Goal: Task Accomplishment & Management: Complete application form

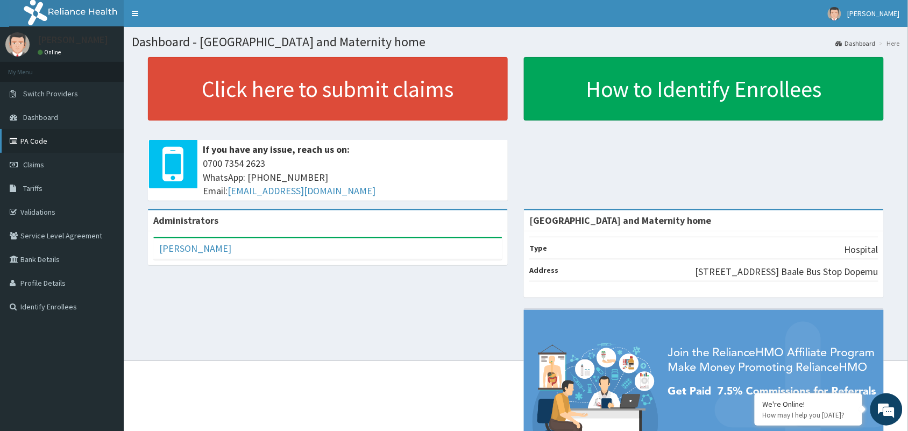
click at [27, 142] on link "PA Code" at bounding box center [62, 141] width 124 height 24
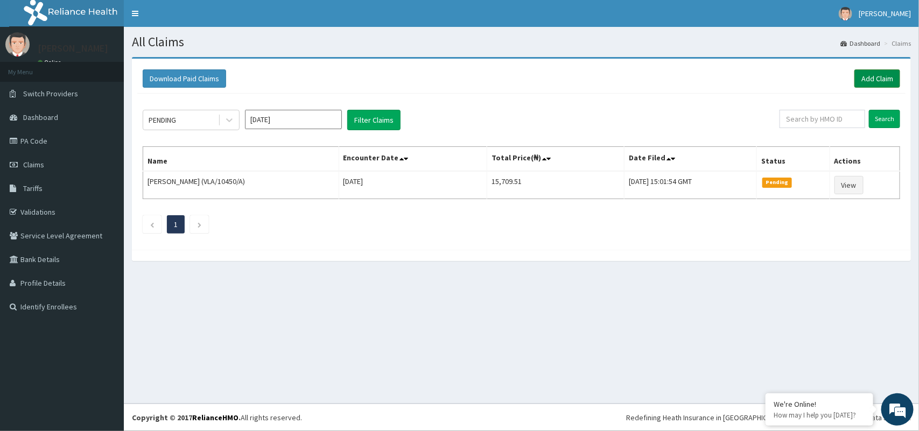
click at [877, 78] on link "Add Claim" at bounding box center [877, 78] width 46 height 18
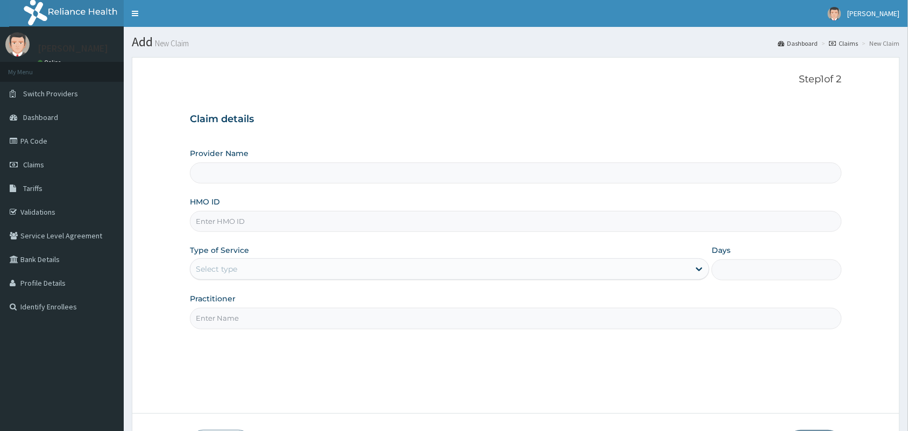
click at [246, 224] on input "HMO ID" at bounding box center [516, 221] width 652 height 21
type input "[GEOGRAPHIC_DATA] and Maternity home"
paste input "IBL/10217/A"
type input "IBL/10217/A"
click at [229, 269] on div "Select type" at bounding box center [216, 269] width 41 height 11
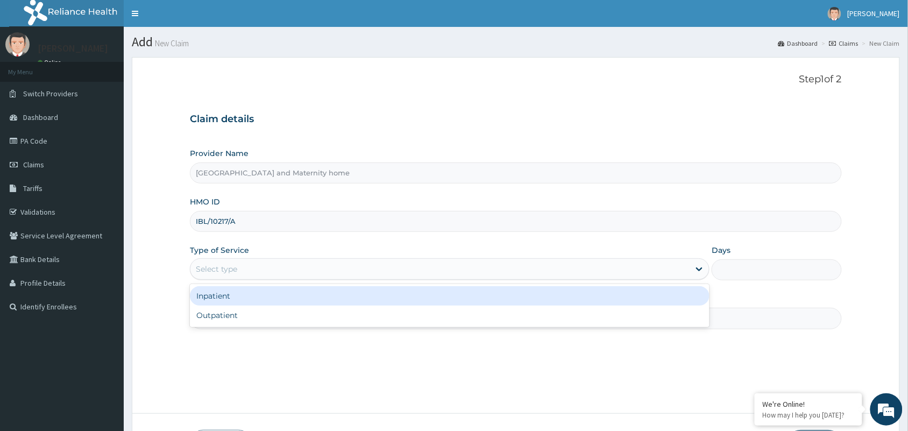
click at [223, 314] on div "Outpatient" at bounding box center [450, 315] width 520 height 19
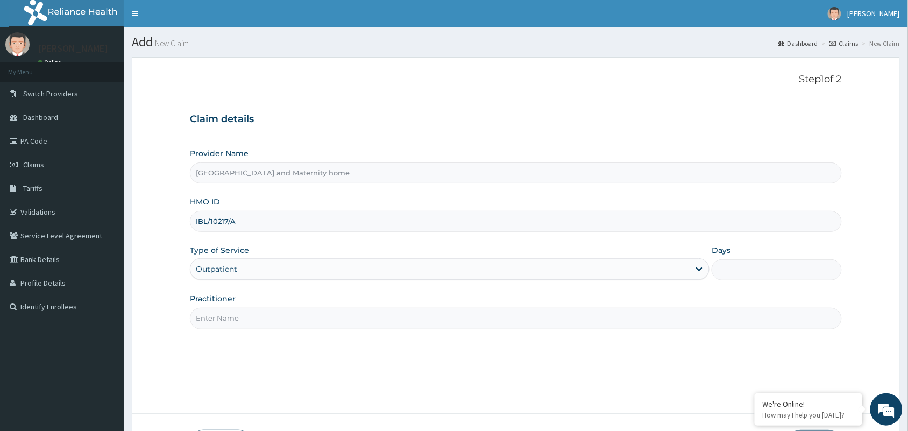
type input "1"
click at [242, 314] on input "Practitioner" at bounding box center [516, 318] width 652 height 21
click at [268, 216] on input "IBL/10217/A" at bounding box center [516, 221] width 652 height 21
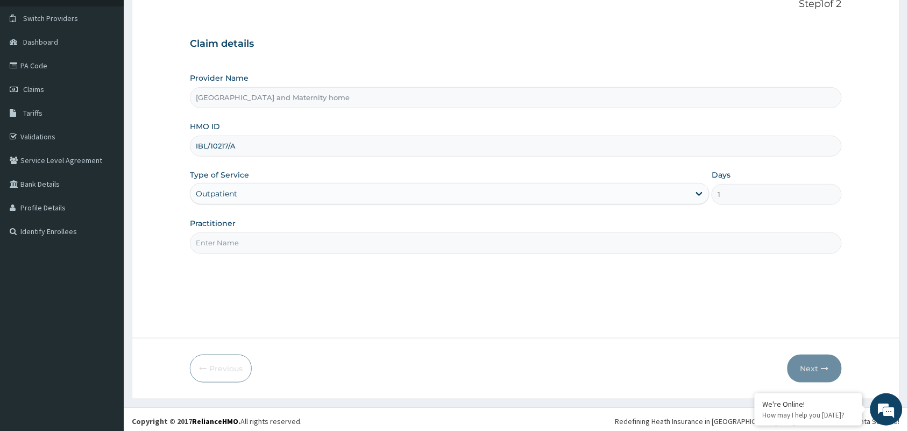
scroll to position [79, 0]
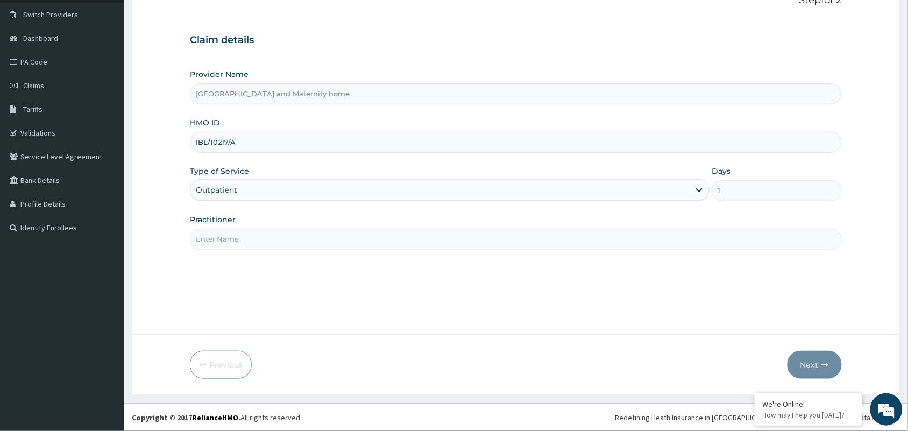
drag, startPoint x: 259, startPoint y: 237, endPoint x: 292, endPoint y: 200, distance: 49.2
click at [259, 237] on input "Practitioner" at bounding box center [516, 239] width 652 height 21
type input "DR AZEEZ AJIBOLA"
click at [813, 361] on button "Next" at bounding box center [815, 365] width 54 height 28
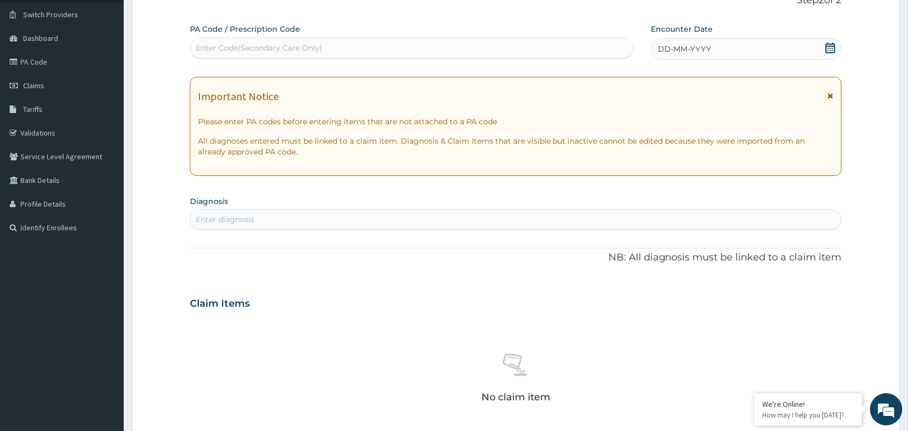
click at [827, 47] on icon at bounding box center [831, 48] width 11 height 11
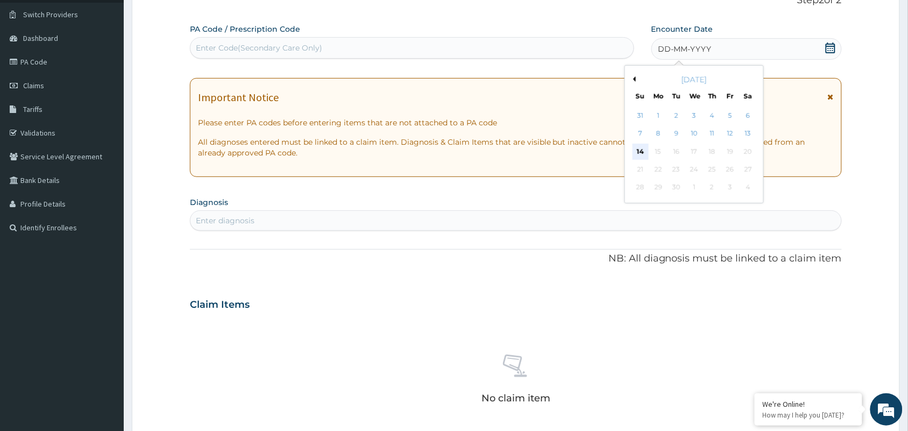
click at [646, 151] on div "14" at bounding box center [641, 152] width 16 height 16
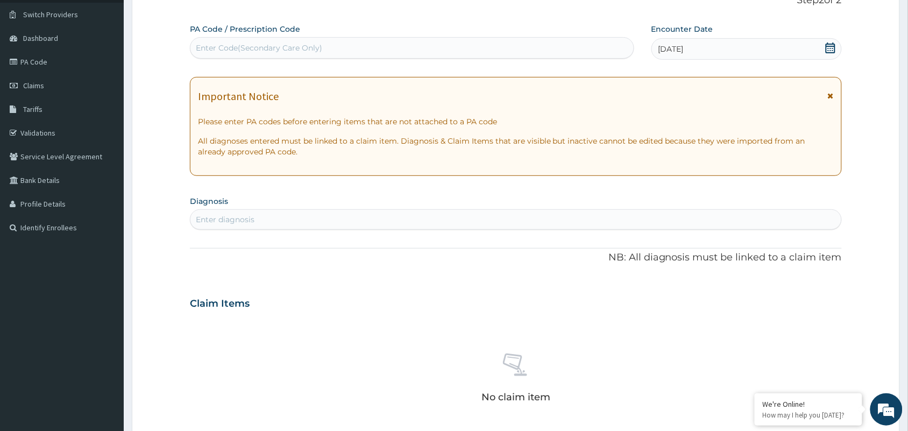
click at [316, 221] on div "Enter diagnosis" at bounding box center [516, 219] width 651 height 17
type input "URETHR"
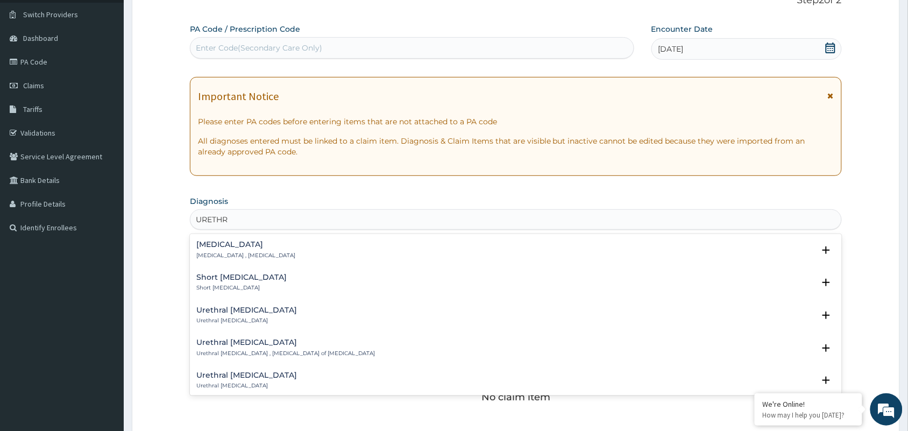
click at [237, 254] on p "Urethritis , Inflammation of urethra" at bounding box center [245, 256] width 99 height 8
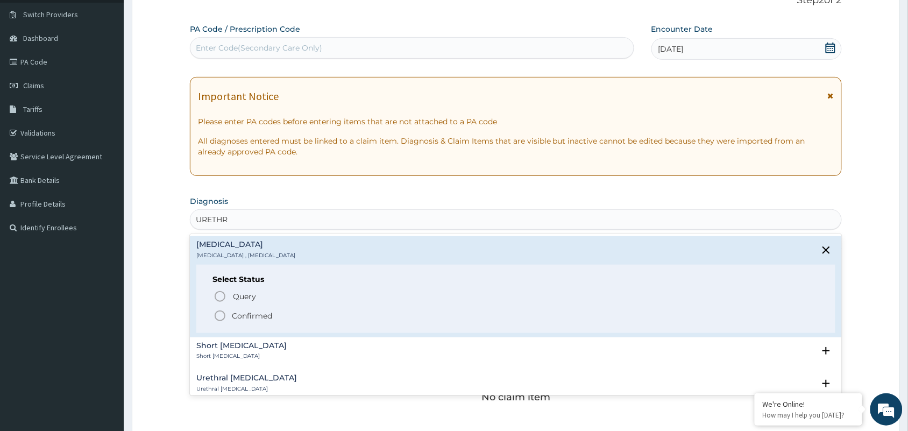
click at [242, 316] on p "Confirmed" at bounding box center [252, 316] width 40 height 11
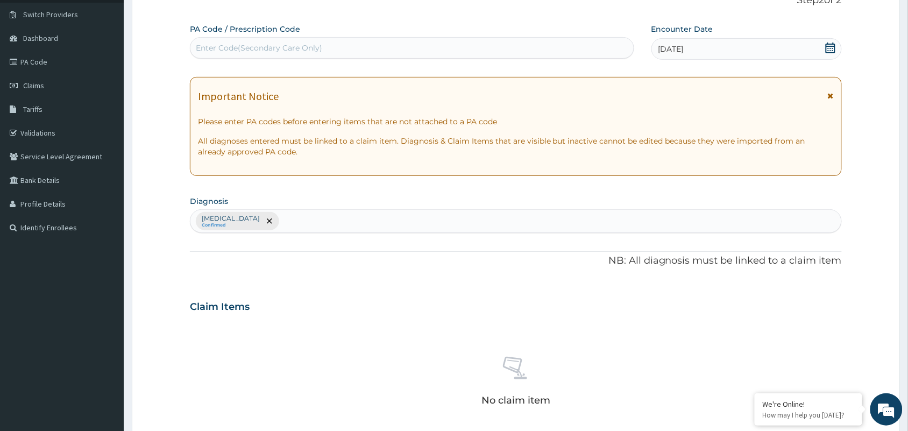
scroll to position [346, 0]
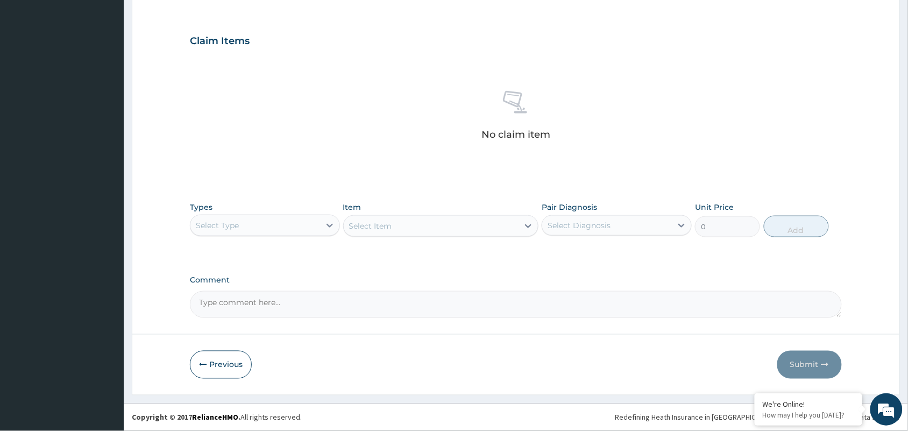
click at [224, 224] on div "Select Type" at bounding box center [217, 225] width 43 height 11
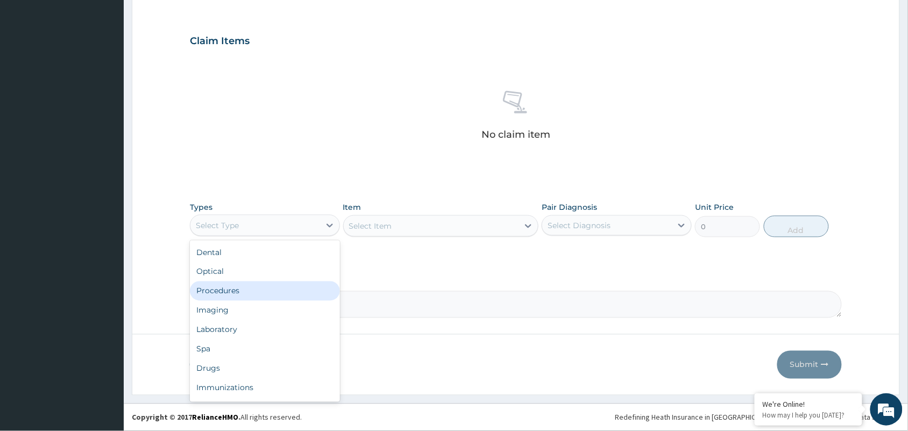
click at [230, 286] on div "Procedures" at bounding box center [265, 290] width 150 height 19
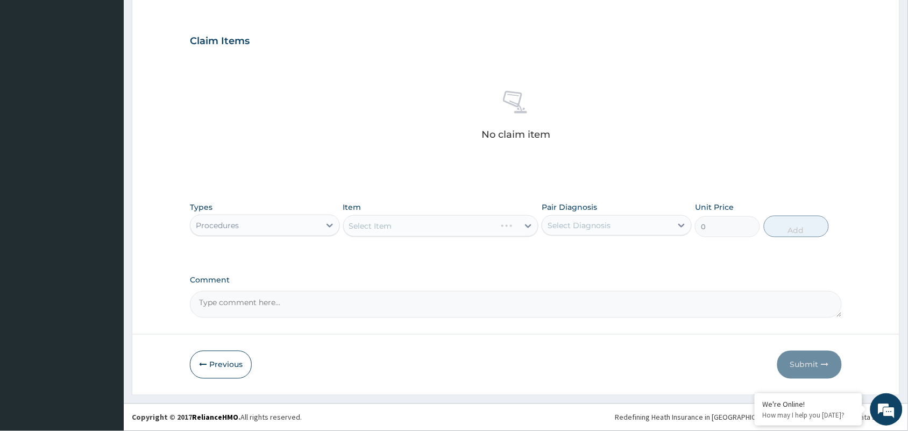
click at [379, 227] on div "Select Item" at bounding box center [441, 226] width 196 height 22
click at [379, 227] on div "Select Item" at bounding box center [370, 226] width 43 height 11
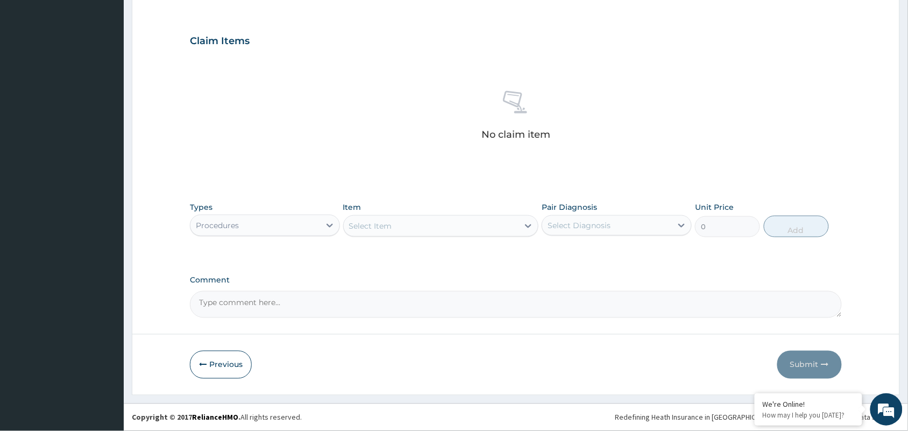
click at [452, 230] on div "Select Item" at bounding box center [431, 225] width 175 height 17
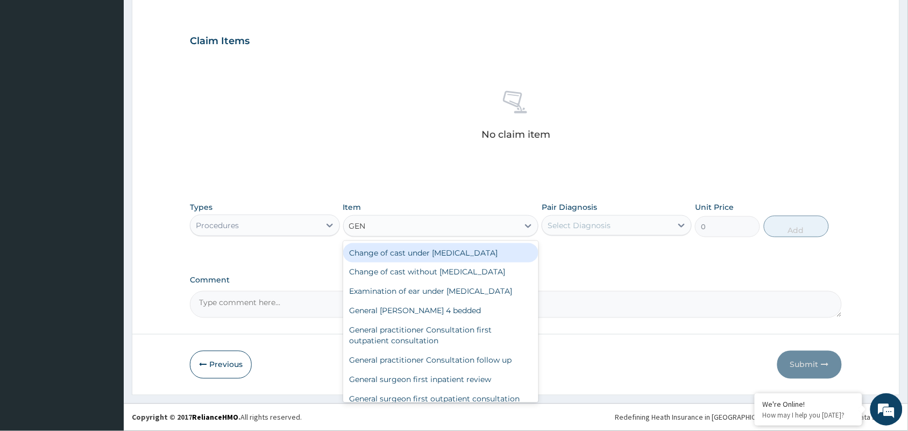
type input "GENE"
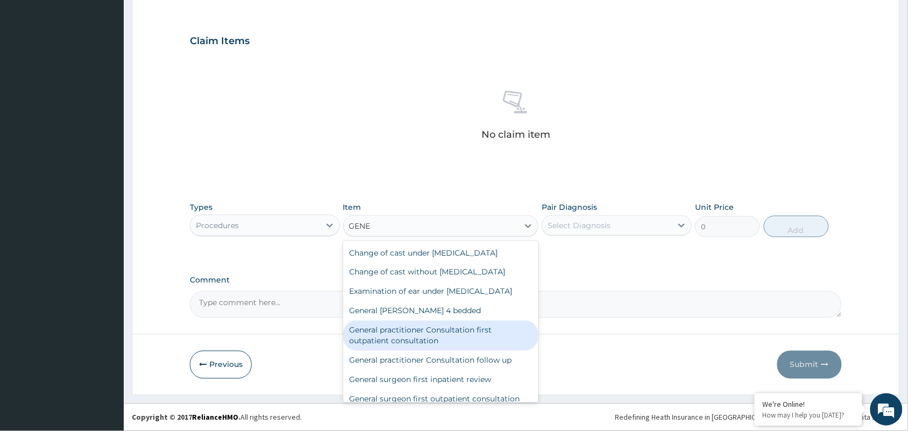
drag, startPoint x: 432, startPoint y: 334, endPoint x: 548, endPoint y: 240, distance: 149.5
click at [433, 335] on div "General practitioner Consultation first outpatient consultation" at bounding box center [441, 336] width 196 height 30
type input "3547.5"
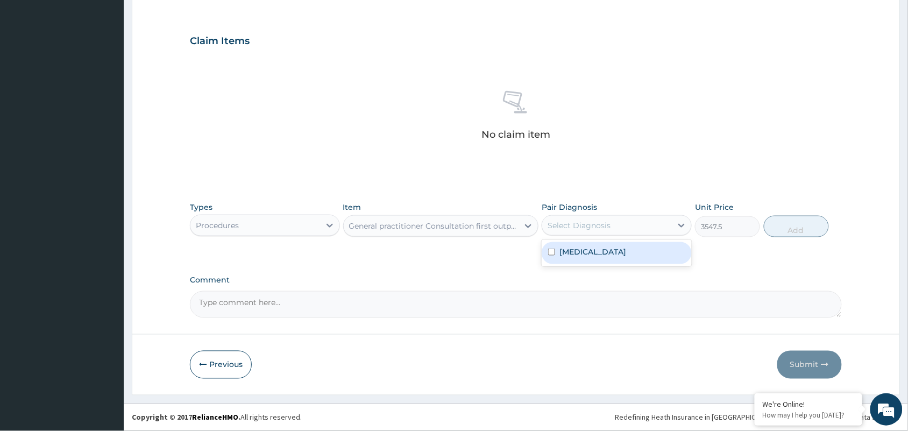
click at [576, 221] on div "Select Diagnosis" at bounding box center [579, 225] width 63 height 11
drag, startPoint x: 586, startPoint y: 248, endPoint x: 684, endPoint y: 265, distance: 100.0
click at [586, 248] on label "Urethritis" at bounding box center [593, 251] width 67 height 11
checkbox input "true"
click at [810, 224] on button "Add" at bounding box center [796, 227] width 65 height 22
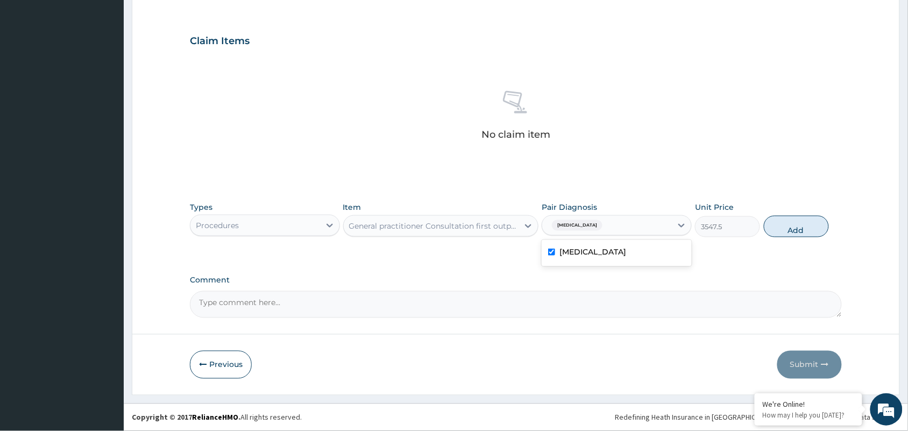
type input "0"
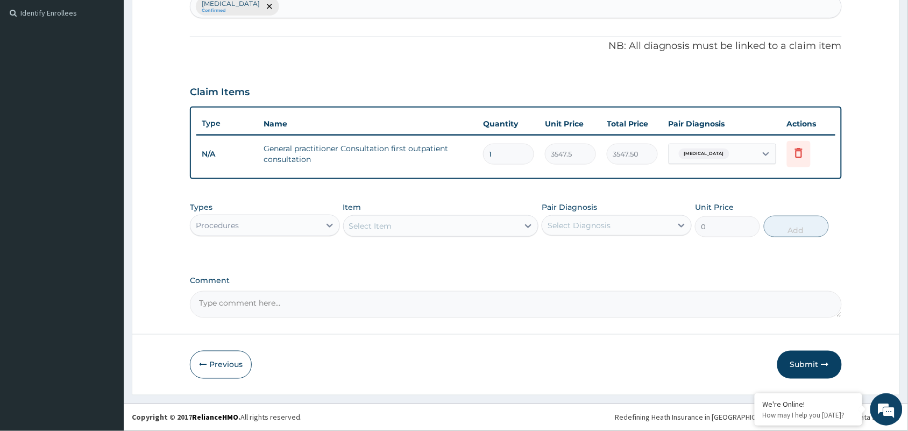
scroll to position [293, 0]
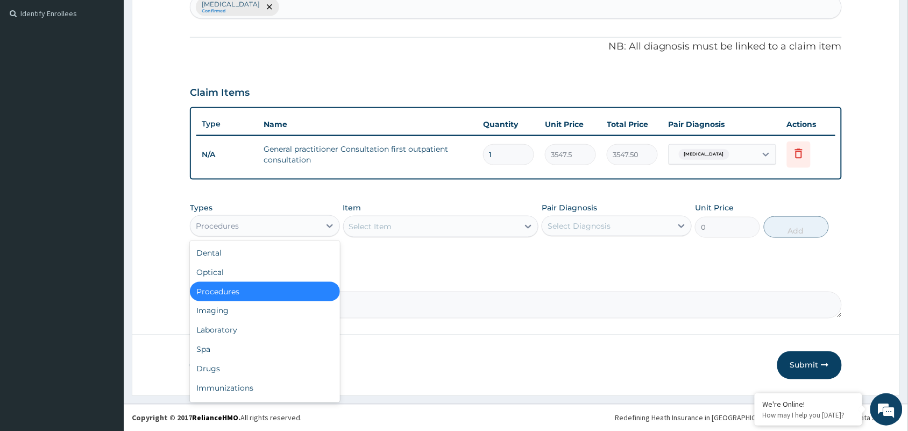
click at [295, 222] on div "Procedures" at bounding box center [256, 225] width 130 height 17
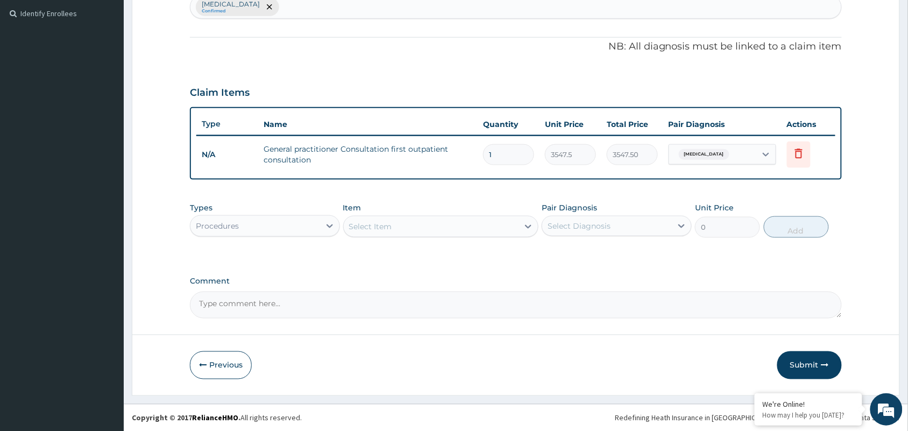
click at [274, 230] on div "Procedures" at bounding box center [256, 225] width 130 height 17
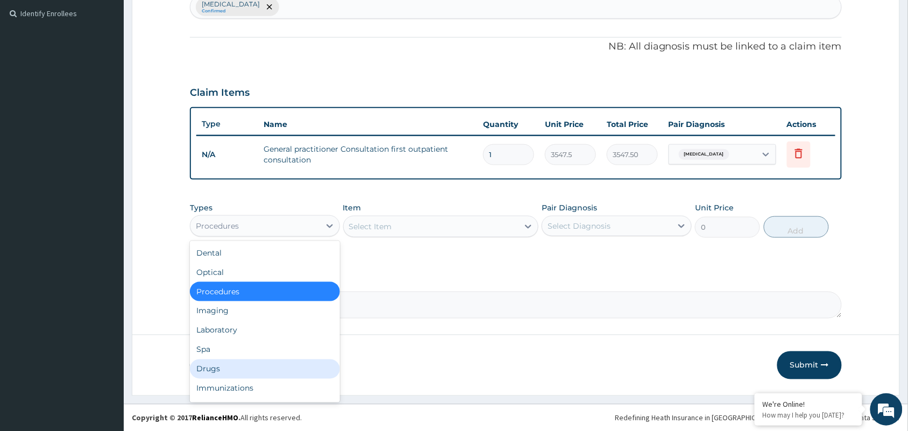
click at [222, 369] on div "Drugs" at bounding box center [265, 369] width 150 height 19
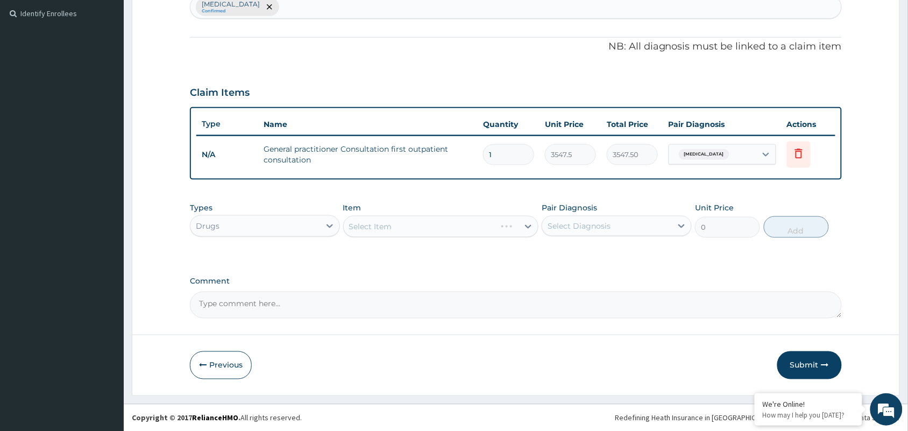
click at [362, 261] on div "PA Code / Prescription Code Enter Code(Secondary Care Only) Encounter Date 14-0…" at bounding box center [516, 63] width 652 height 509
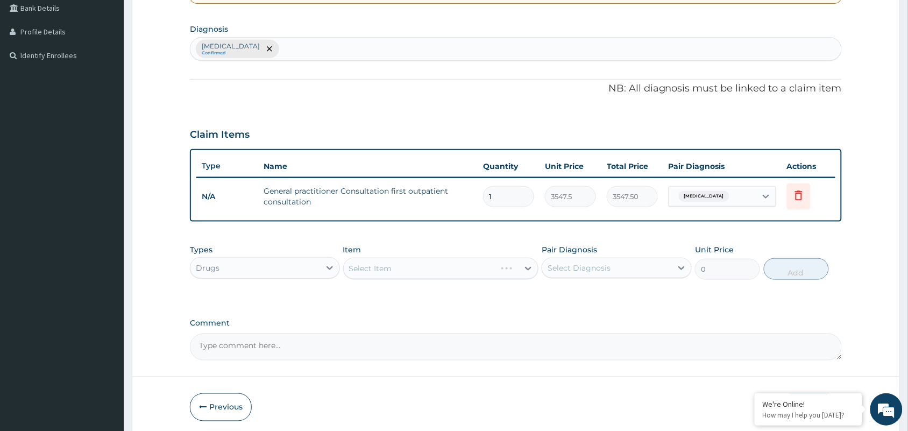
scroll to position [252, 0]
click at [363, 265] on div "Select Item" at bounding box center [441, 268] width 196 height 22
click at [367, 264] on div "Select Item" at bounding box center [441, 268] width 196 height 22
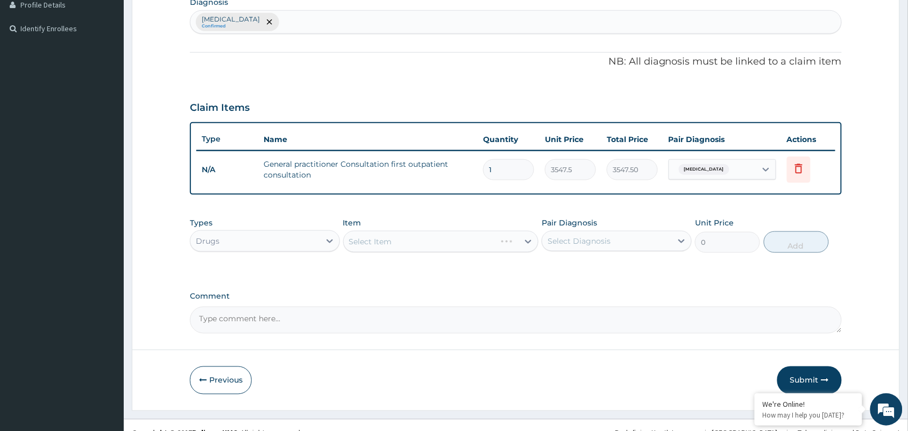
scroll to position [293, 0]
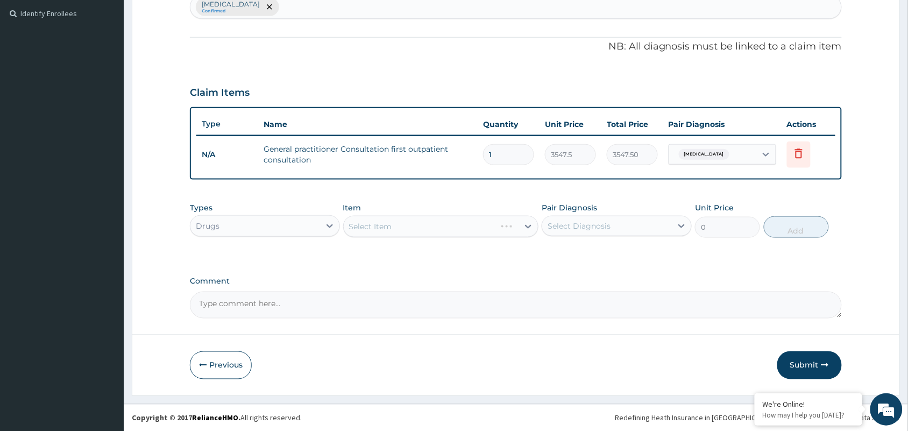
click at [379, 223] on div "Select Item" at bounding box center [441, 227] width 196 height 22
click at [458, 227] on div "Select Item" at bounding box center [431, 226] width 175 height 17
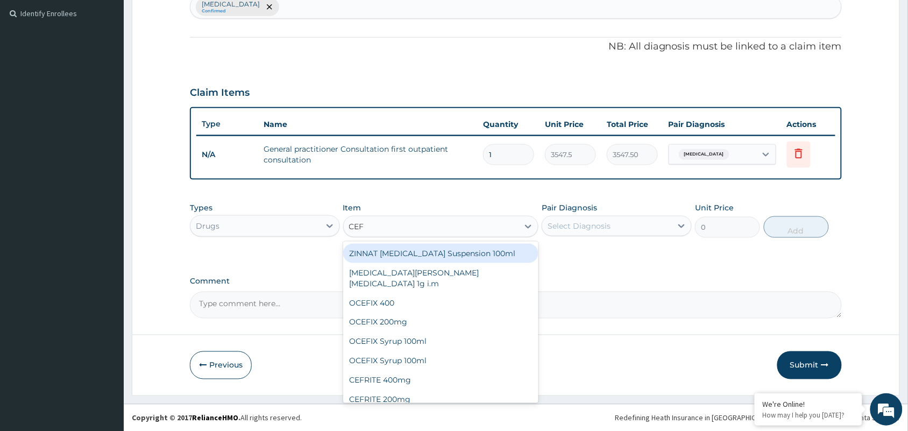
type input "CEFI"
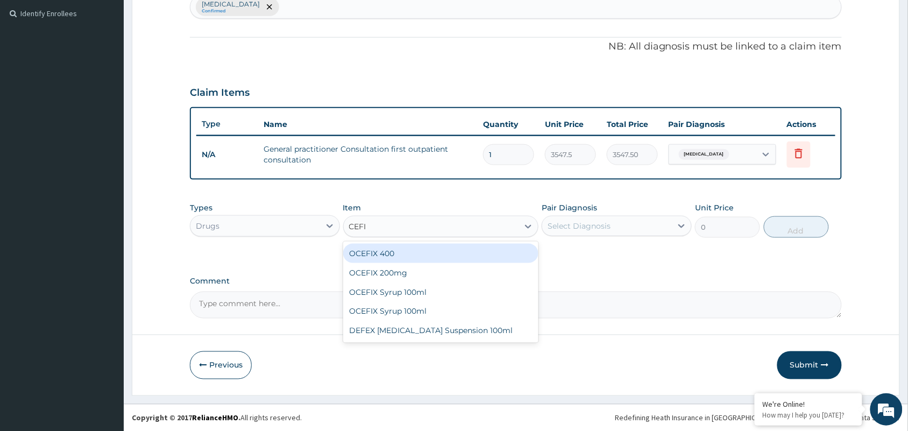
click at [402, 254] on div "OCEFIX 400" at bounding box center [441, 253] width 196 height 19
type input "591.25"
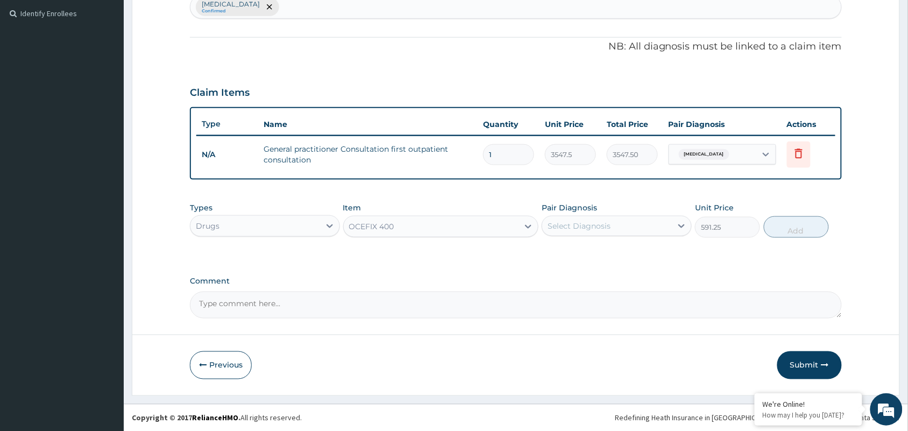
click at [614, 229] on div "Select Diagnosis" at bounding box center [608, 225] width 130 height 17
click at [606, 254] on div "Urethritis" at bounding box center [617, 254] width 150 height 22
checkbox input "true"
click at [771, 227] on button "Add" at bounding box center [796, 227] width 65 height 22
type input "0"
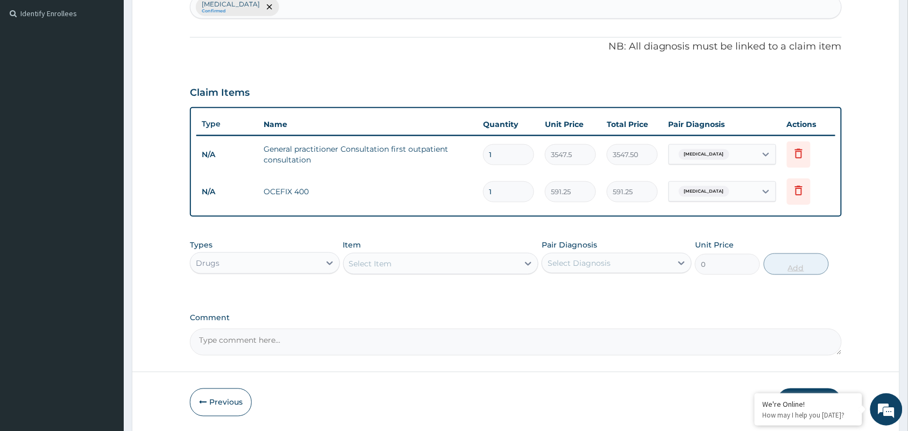
type input "0.00"
type input "2"
type input "1182.50"
type input "28"
type input "16555.00"
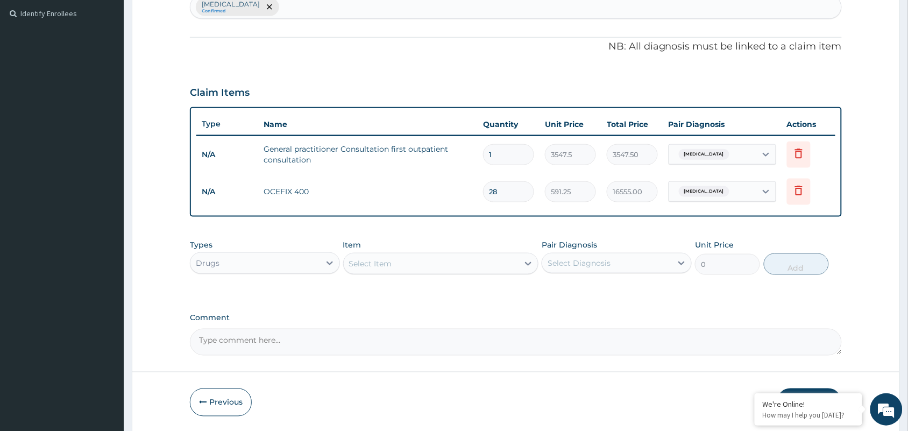
type input "28"
click at [453, 258] on div "Select Item" at bounding box center [431, 263] width 175 height 17
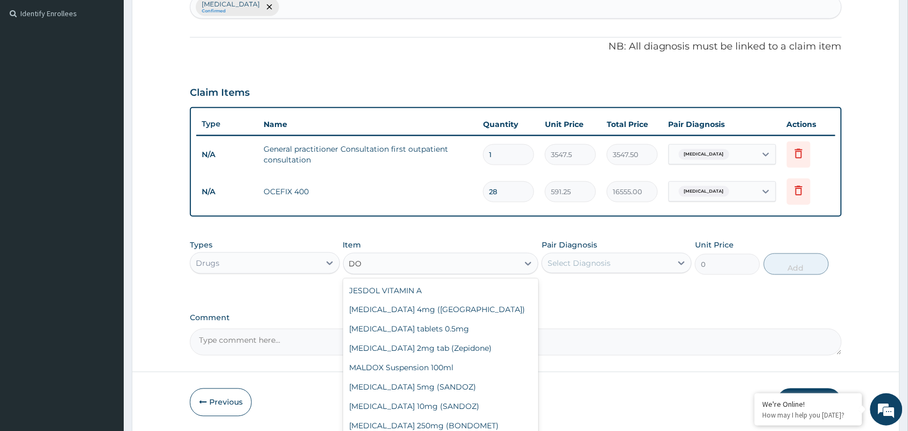
type input "DOX"
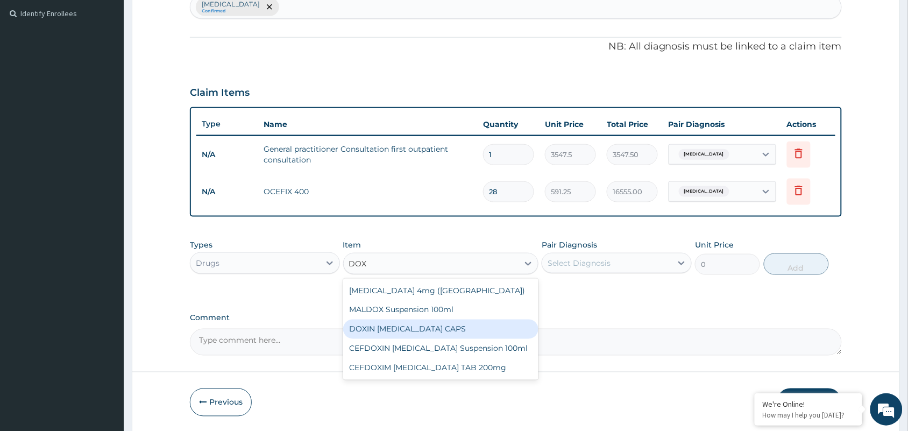
click at [411, 325] on div "DOXIN [MEDICAL_DATA] CAPS" at bounding box center [441, 329] width 196 height 19
type input "59.125"
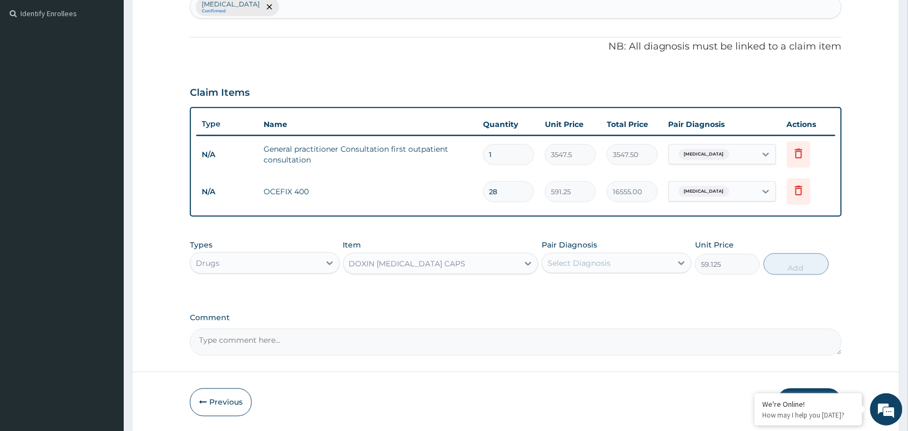
click at [635, 255] on div "Select Diagnosis" at bounding box center [608, 263] width 130 height 17
click at [611, 283] on div "Urethritis" at bounding box center [617, 291] width 150 height 22
checkbox input "true"
click at [772, 264] on button "Add" at bounding box center [796, 264] width 65 height 22
type input "0"
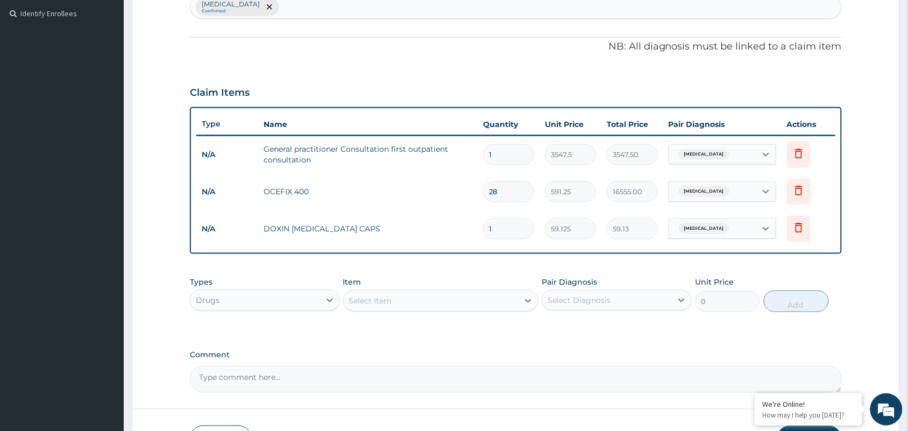
type input "14"
type input "827.75"
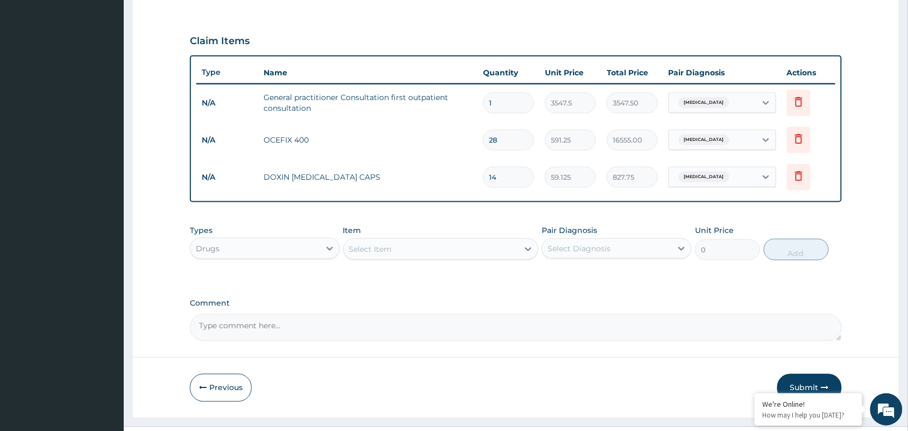
scroll to position [368, 0]
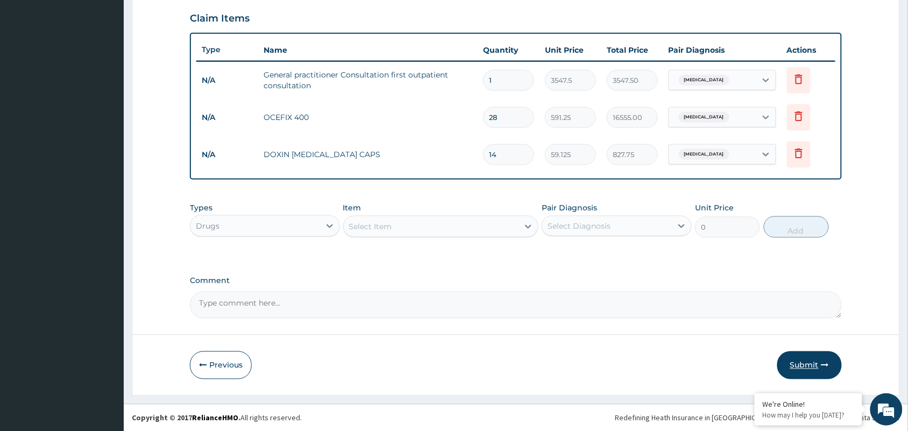
type input "14"
click at [805, 366] on button "Submit" at bounding box center [810, 365] width 65 height 28
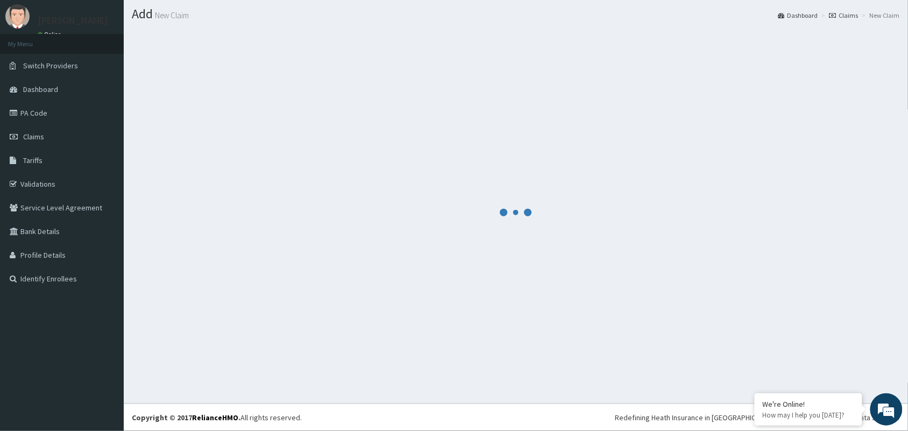
scroll to position [28, 0]
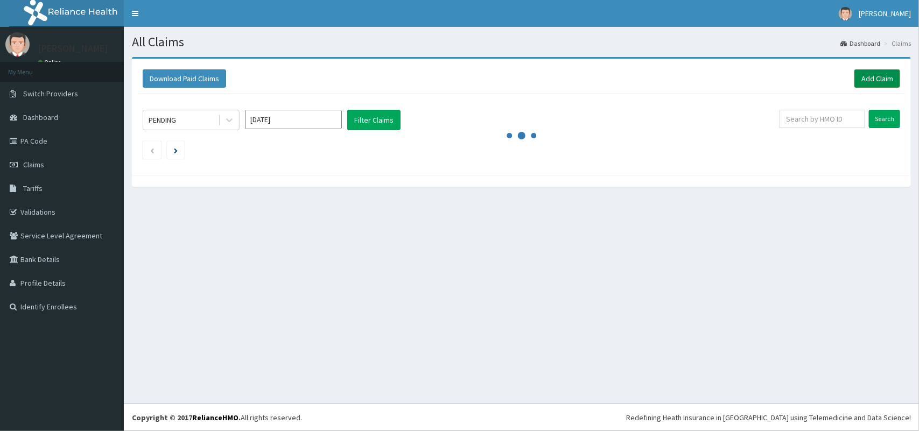
click at [886, 74] on link "Add Claim" at bounding box center [877, 78] width 46 height 18
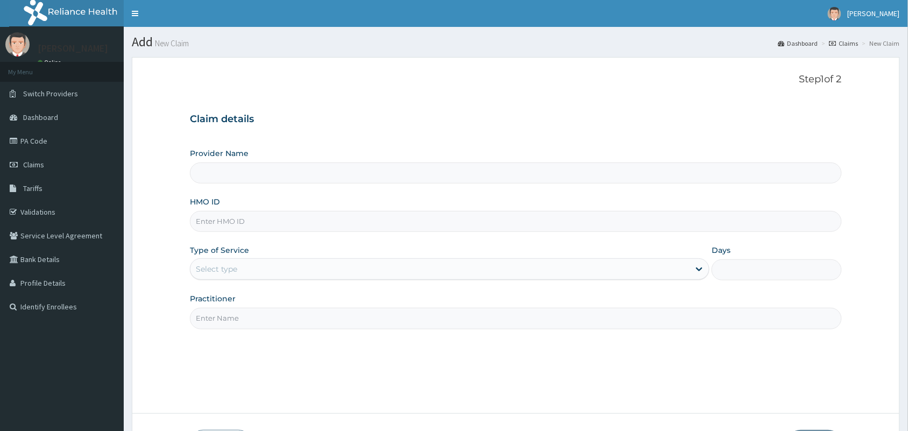
click at [203, 222] on input "HMO ID" at bounding box center [516, 221] width 652 height 21
paste input "FRC/10014/C"
type input "FRC/10014/C"
click at [216, 268] on div "Select type" at bounding box center [216, 269] width 41 height 11
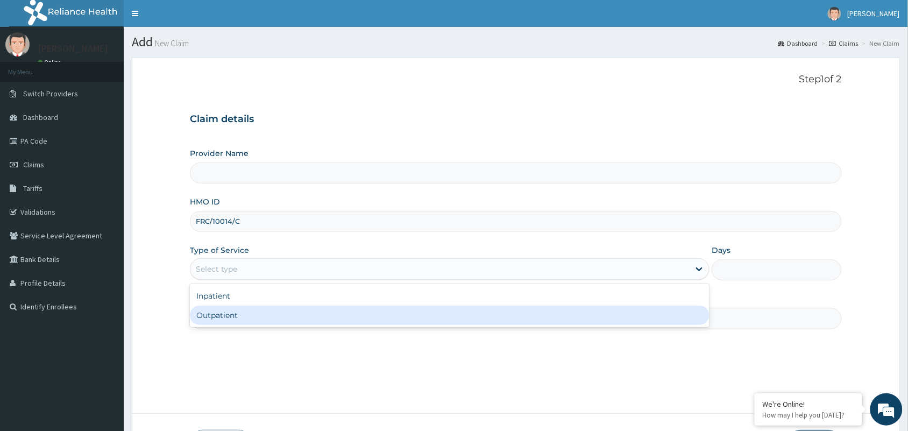
click at [214, 319] on div "Outpatient" at bounding box center [450, 315] width 520 height 19
type input "1"
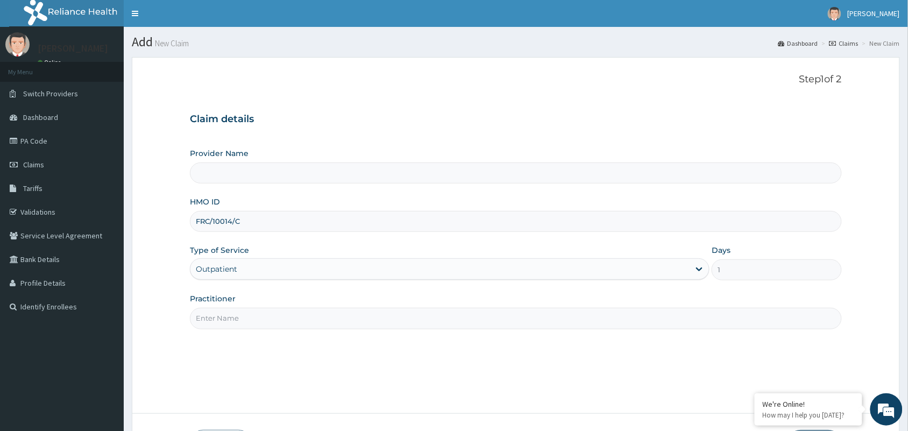
click at [227, 313] on input "Practitioner" at bounding box center [516, 318] width 652 height 21
type input "[PERSON_NAME] [PERSON_NAME]"
type input "[GEOGRAPHIC_DATA] and Maternity home"
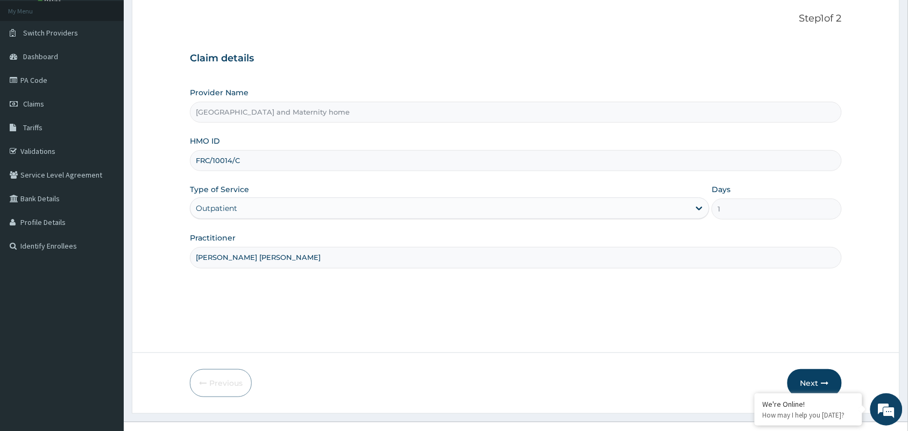
scroll to position [79, 0]
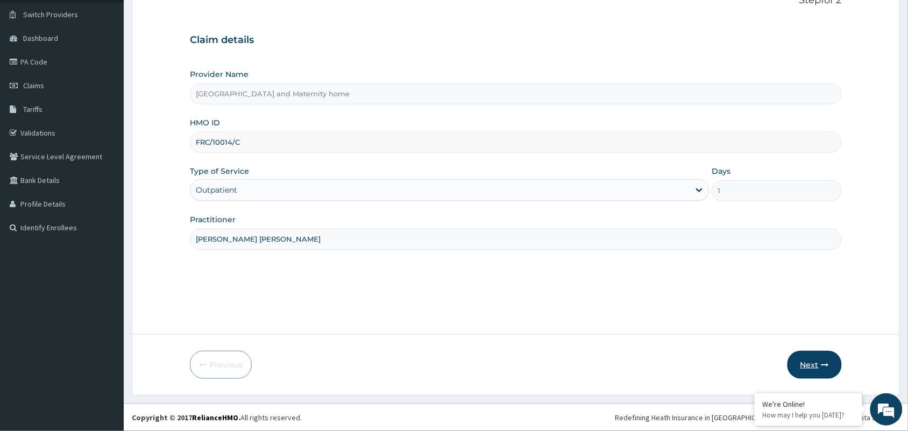
click at [820, 367] on button "Next" at bounding box center [815, 365] width 54 height 28
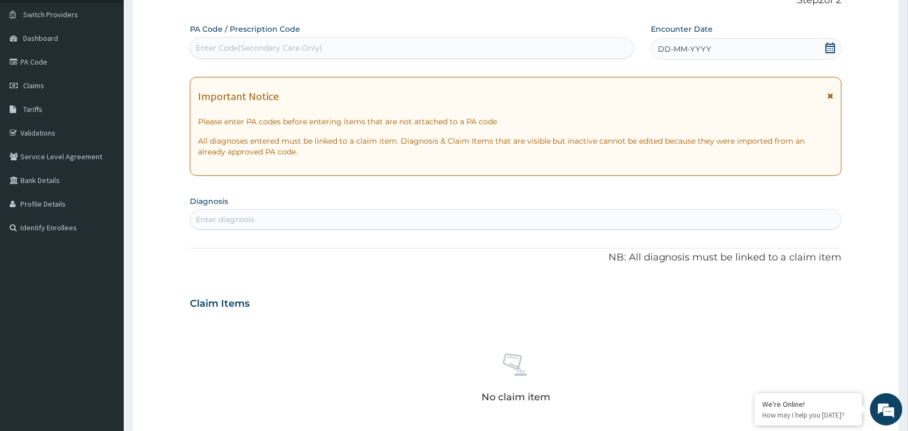
click at [827, 50] on icon at bounding box center [831, 48] width 10 height 11
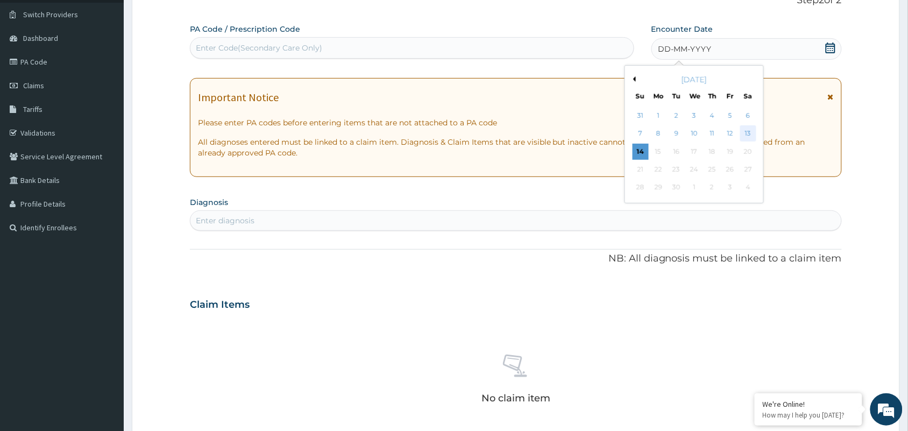
click at [749, 136] on div "13" at bounding box center [749, 134] width 16 height 16
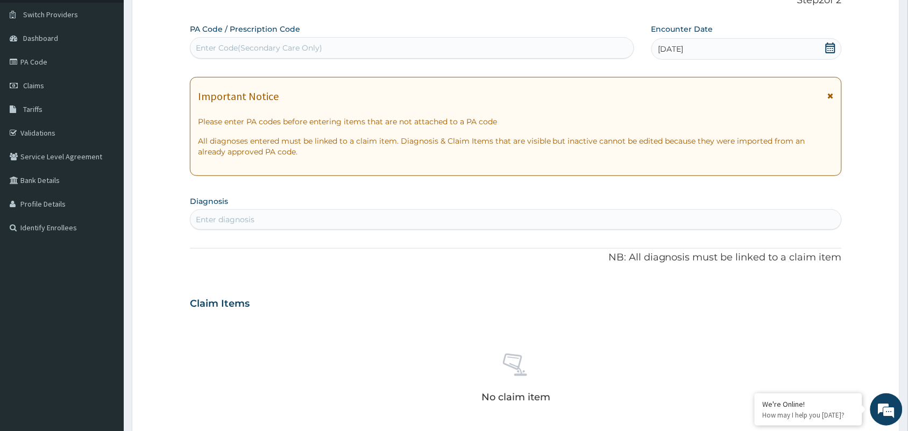
scroll to position [0, 0]
click at [288, 217] on div "Enter diagnosis" at bounding box center [516, 219] width 651 height 17
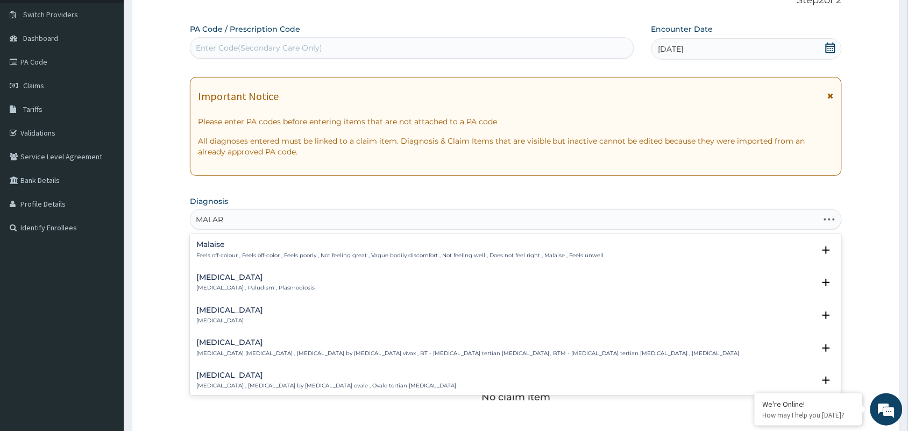
type input "MALARI"
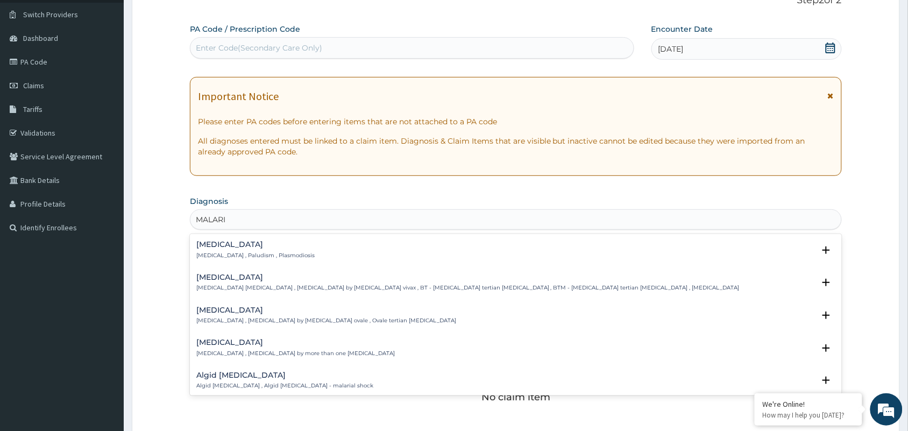
click at [208, 250] on div "[MEDICAL_DATA] [MEDICAL_DATA] , Paludism , Plasmodiosis" at bounding box center [255, 250] width 118 height 19
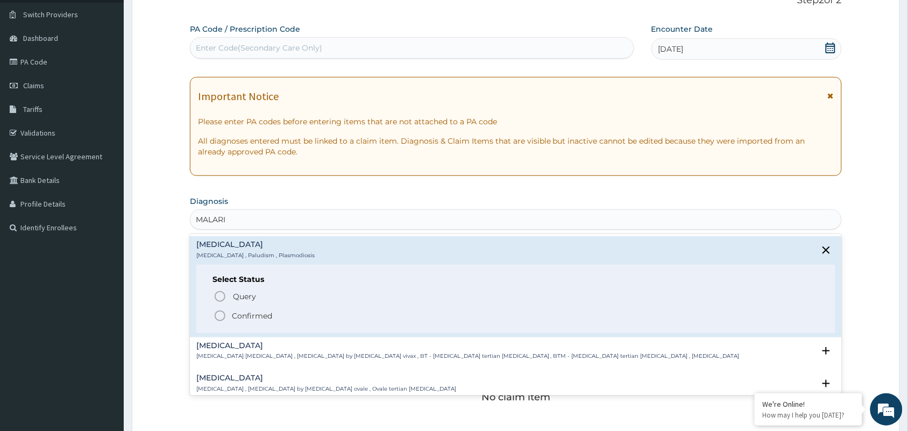
click at [249, 315] on p "Confirmed" at bounding box center [252, 316] width 40 height 11
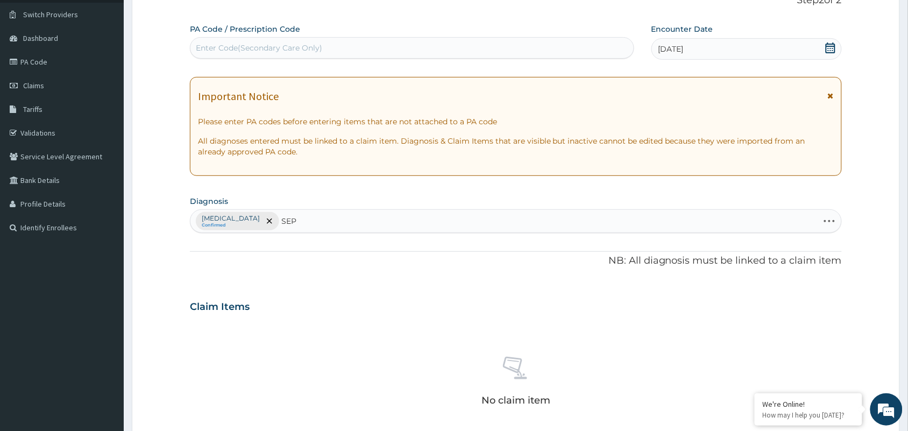
type input "SEPS"
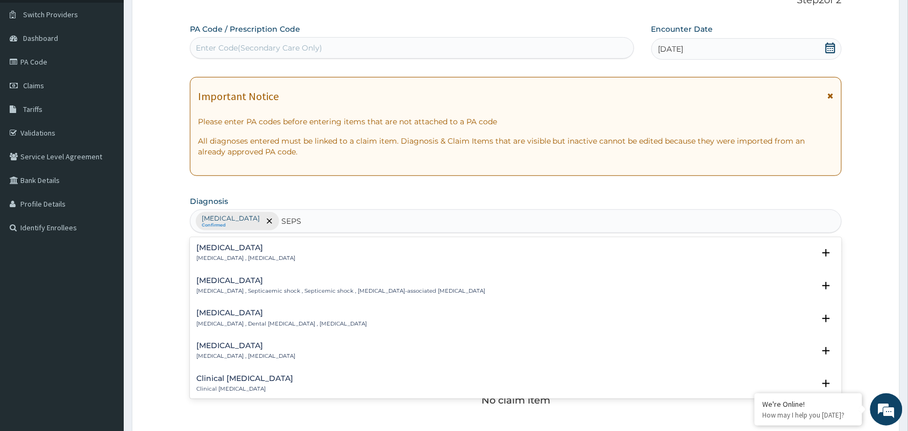
click at [215, 251] on h4 "[MEDICAL_DATA]" at bounding box center [245, 248] width 99 height 8
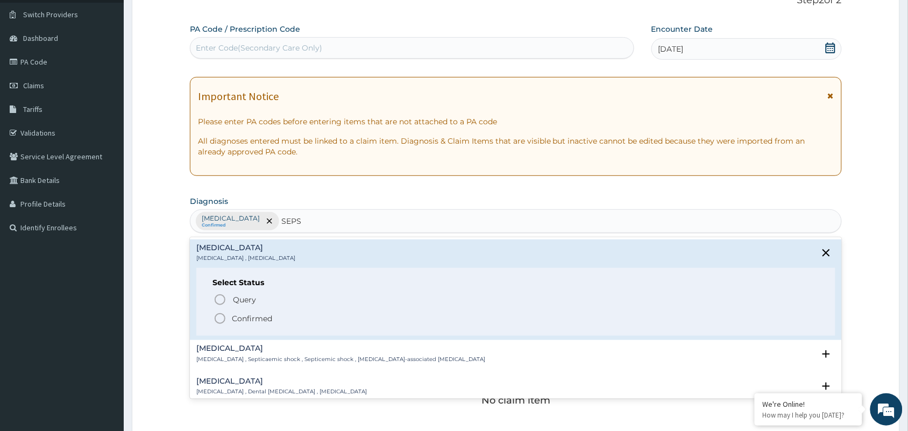
click at [225, 318] on circle "status option filled" at bounding box center [220, 319] width 10 height 10
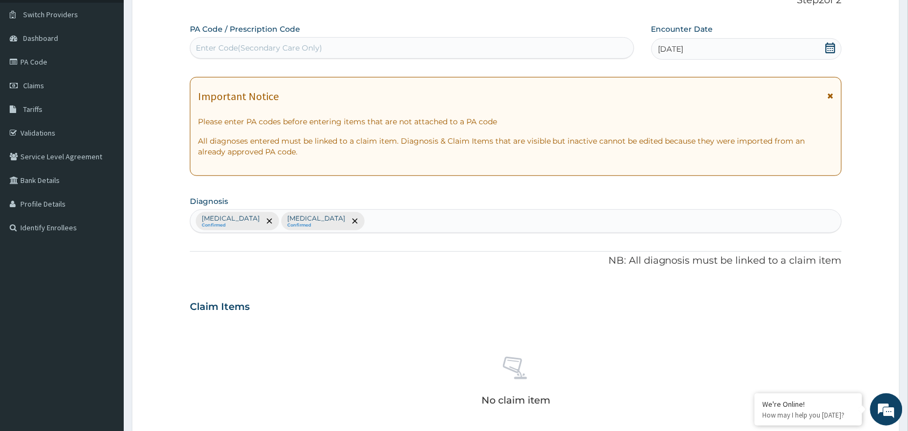
type input "J"
type input "O"
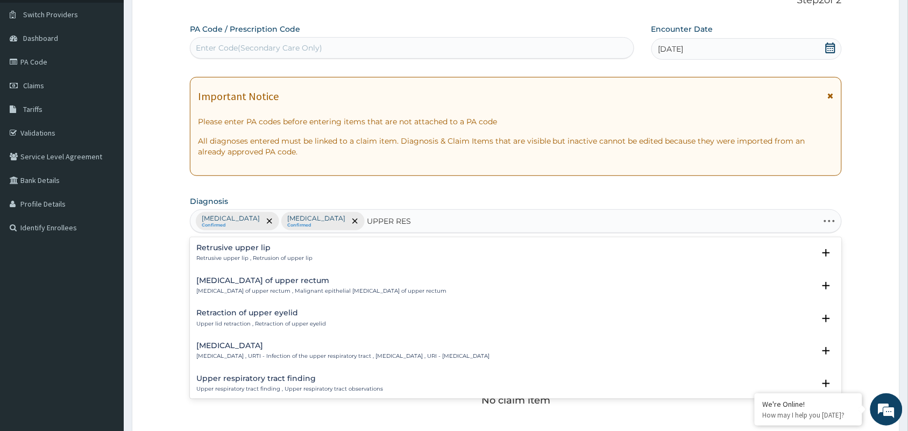
type input "UPPER RESP"
click at [236, 253] on div "[MEDICAL_DATA] [MEDICAL_DATA] , URTI - Infection of the upper respiratory tract…" at bounding box center [342, 253] width 293 height 19
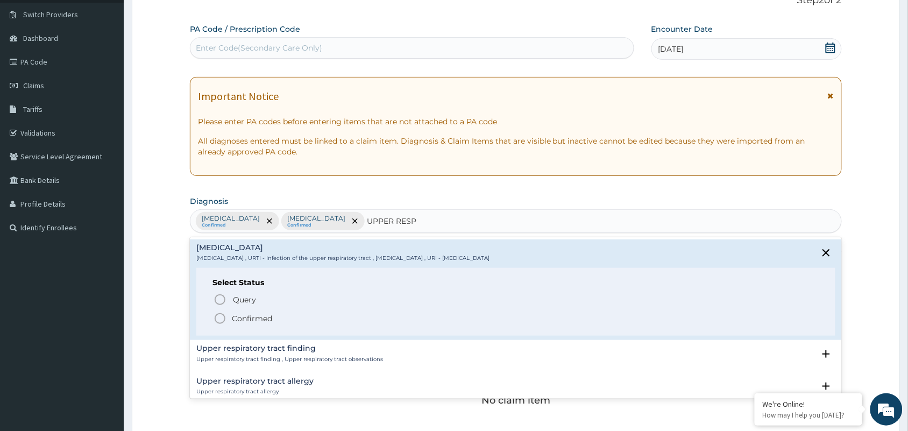
click at [234, 319] on p "Confirmed" at bounding box center [252, 318] width 40 height 11
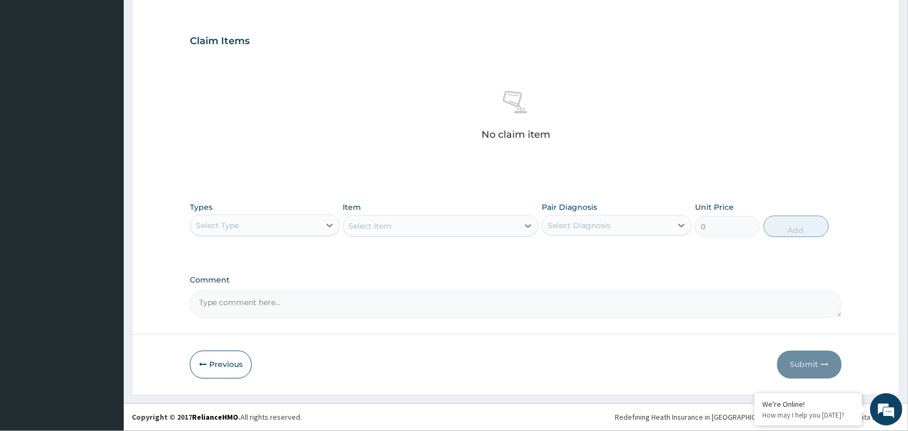
scroll to position [346, 0]
click at [245, 221] on div "Select Type" at bounding box center [256, 225] width 130 height 17
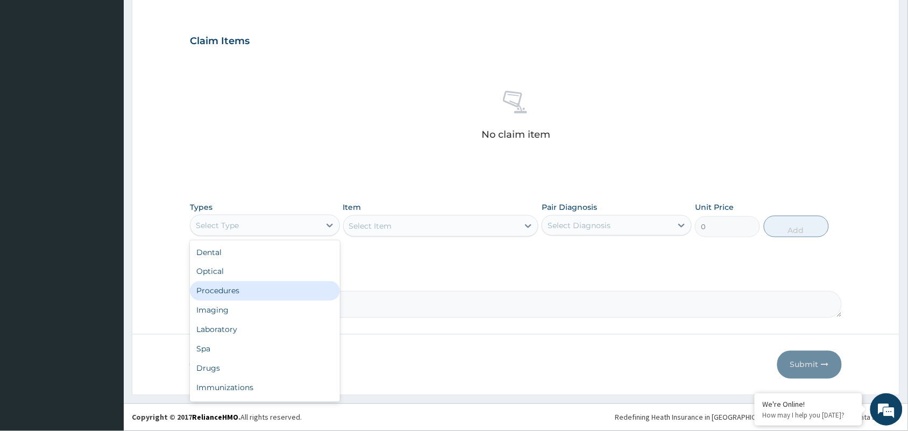
click at [227, 294] on div "Procedures" at bounding box center [265, 290] width 150 height 19
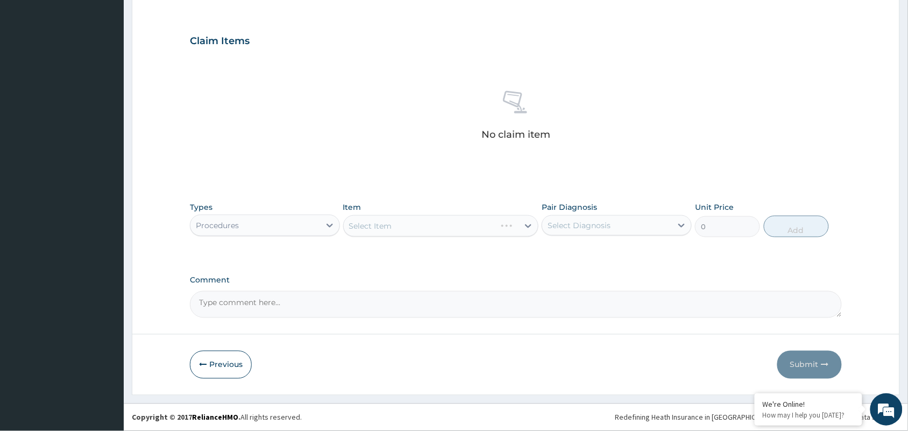
click at [365, 229] on div "Select Item" at bounding box center [441, 226] width 196 height 22
click at [366, 229] on div "Select Item" at bounding box center [370, 226] width 43 height 11
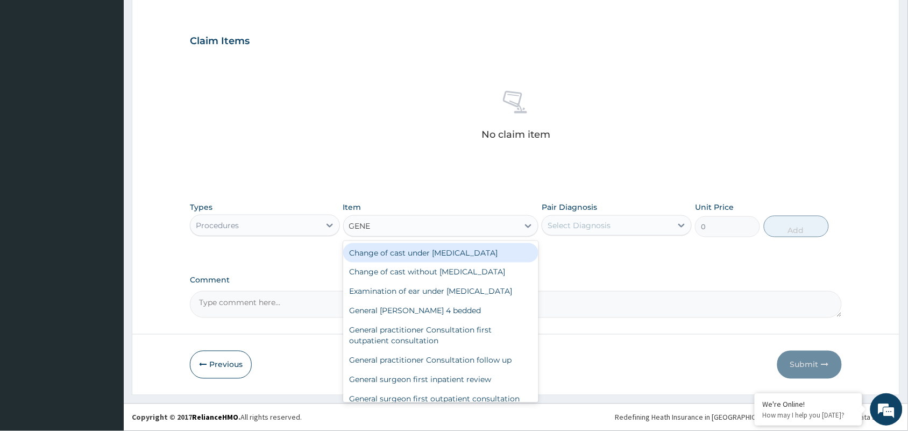
type input "GENER"
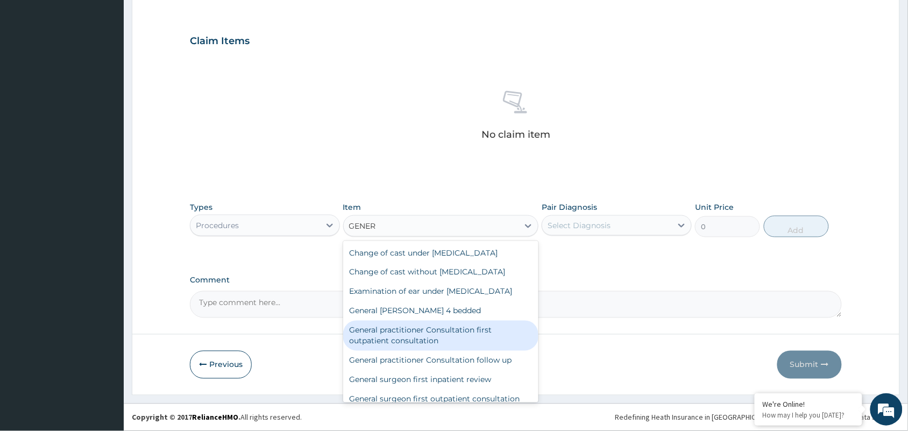
click at [427, 335] on div "General practitioner Consultation first outpatient consultation" at bounding box center [441, 336] width 196 height 30
type input "3547.5"
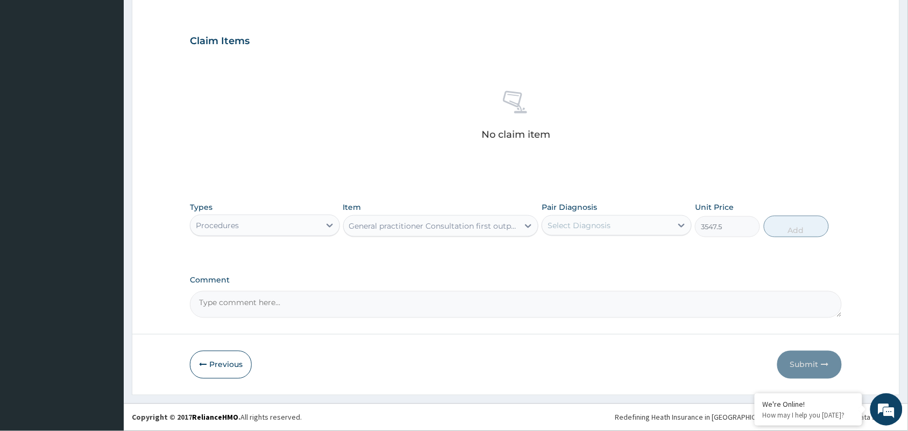
click at [614, 210] on div "Pair Diagnosis Select Diagnosis" at bounding box center [617, 220] width 150 height 36
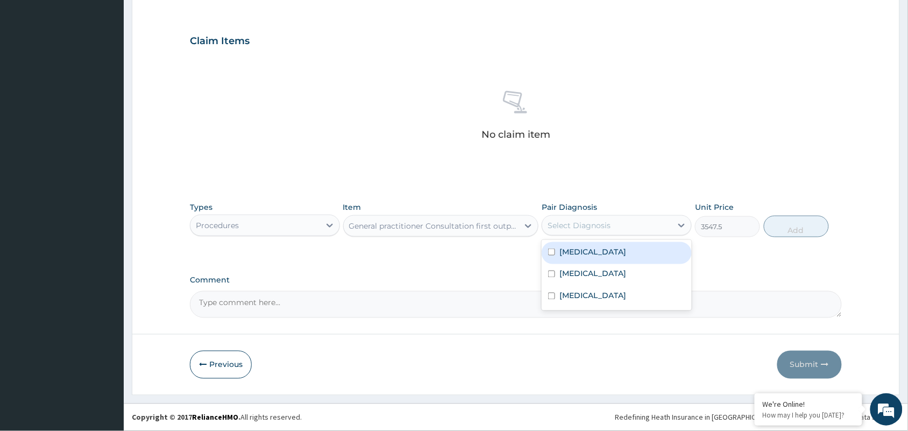
click at [593, 233] on div "Select Diagnosis" at bounding box center [608, 225] width 130 height 17
click at [593, 257] on div "[MEDICAL_DATA]" at bounding box center [617, 253] width 150 height 22
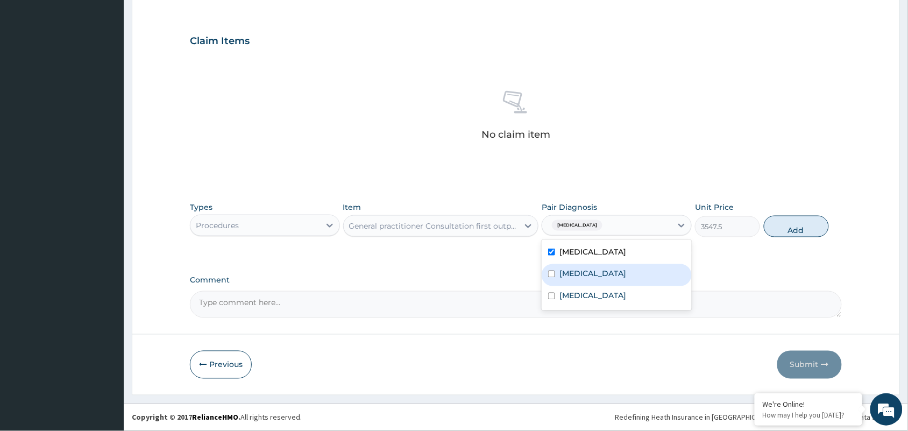
checkbox input "true"
click at [590, 276] on div "[MEDICAL_DATA]" at bounding box center [617, 275] width 150 height 22
checkbox input "true"
drag, startPoint x: 595, startPoint y: 303, endPoint x: 771, endPoint y: 237, distance: 187.8
click at [596, 303] on div "[MEDICAL_DATA]" at bounding box center [617, 297] width 150 height 22
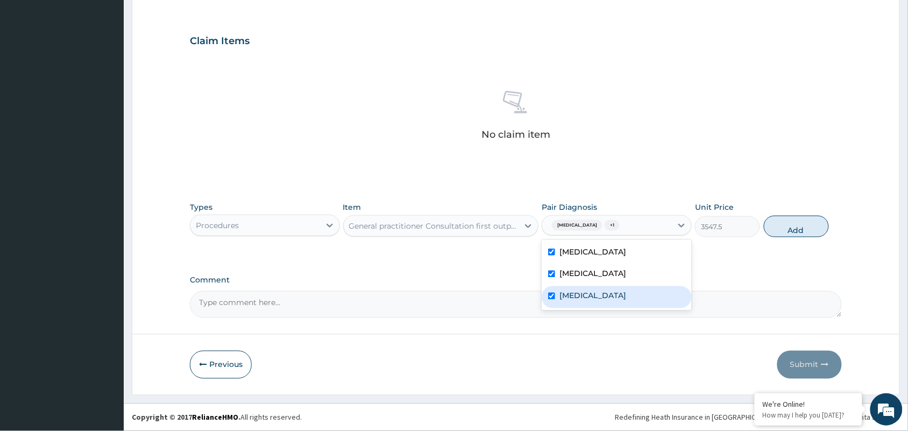
checkbox input "true"
drag, startPoint x: 798, startPoint y: 222, endPoint x: 340, endPoint y: 241, distance: 457.9
click at [794, 222] on button "Add" at bounding box center [796, 227] width 65 height 22
type input "0"
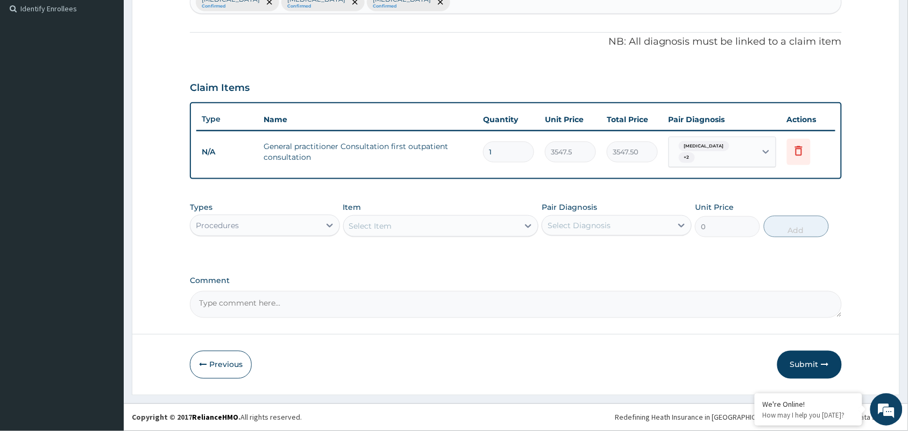
scroll to position [293, 0]
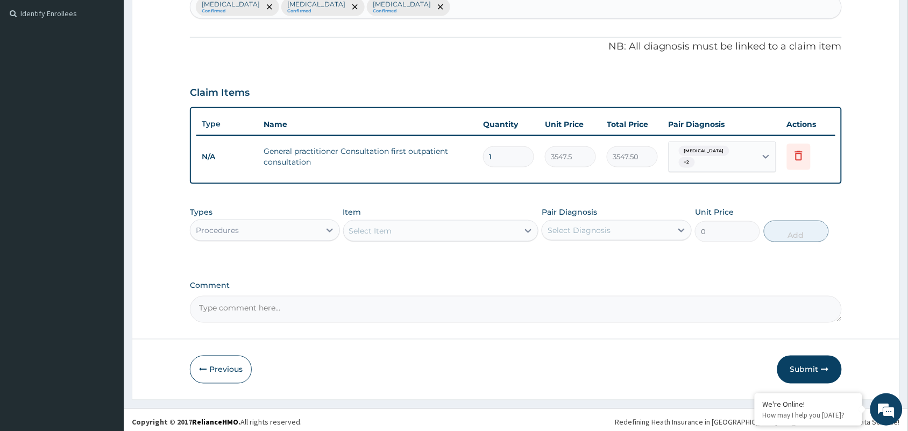
click at [275, 225] on div "Procedures" at bounding box center [256, 230] width 130 height 17
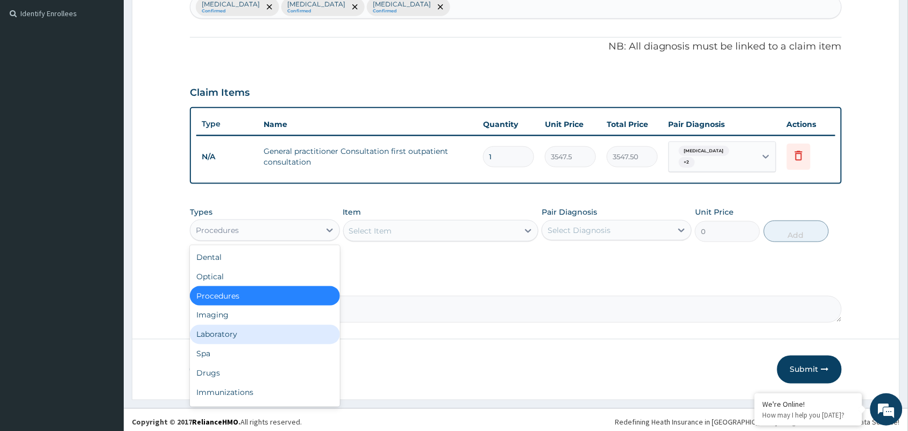
click at [220, 332] on div "Laboratory" at bounding box center [265, 334] width 150 height 19
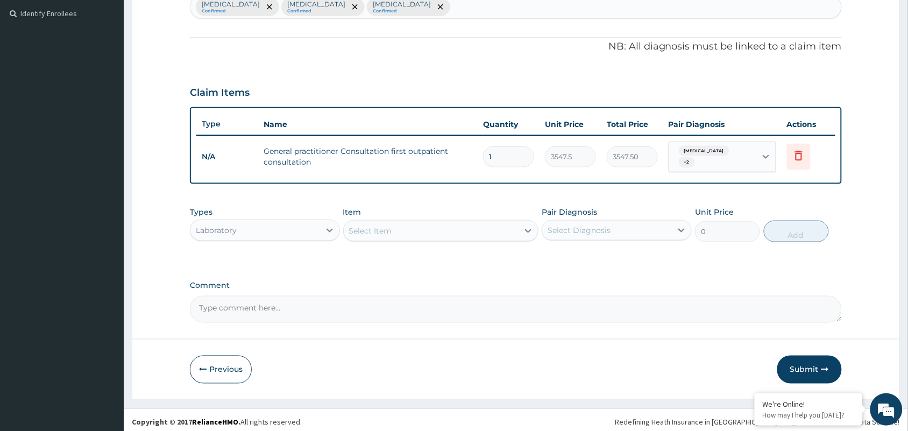
click at [378, 226] on div "Select Item" at bounding box center [370, 231] width 43 height 11
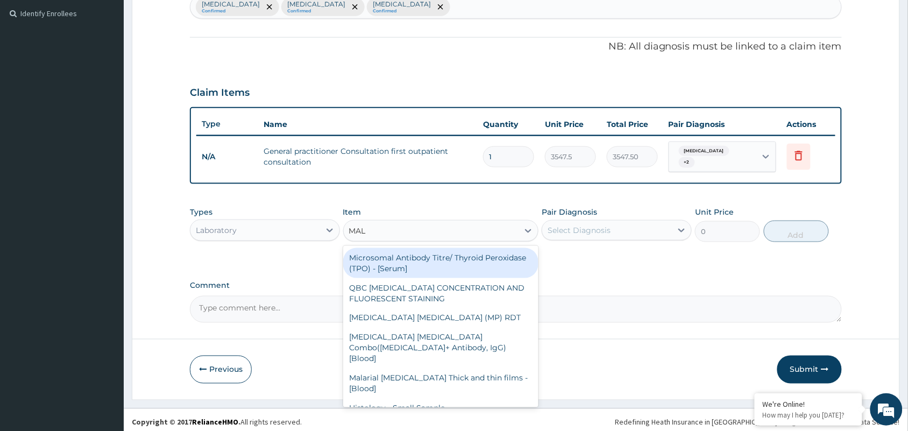
type input "MALA"
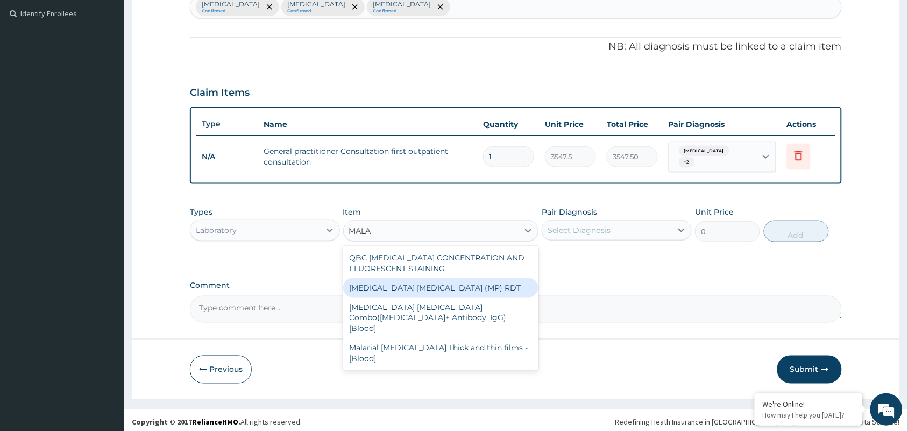
drag, startPoint x: 469, startPoint y: 281, endPoint x: 584, endPoint y: 228, distance: 127.1
click at [469, 283] on div "[MEDICAL_DATA] [MEDICAL_DATA] (MP) RDT" at bounding box center [441, 287] width 196 height 19
type input "1612.5"
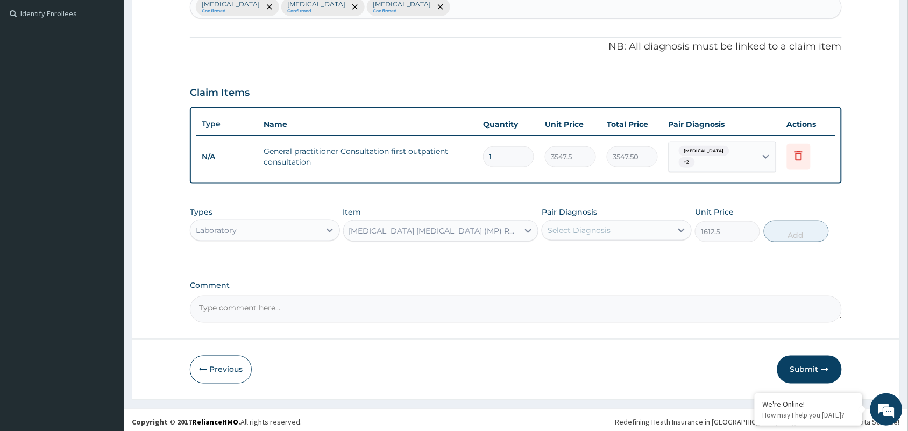
click at [584, 225] on div "Select Diagnosis" at bounding box center [579, 230] width 63 height 11
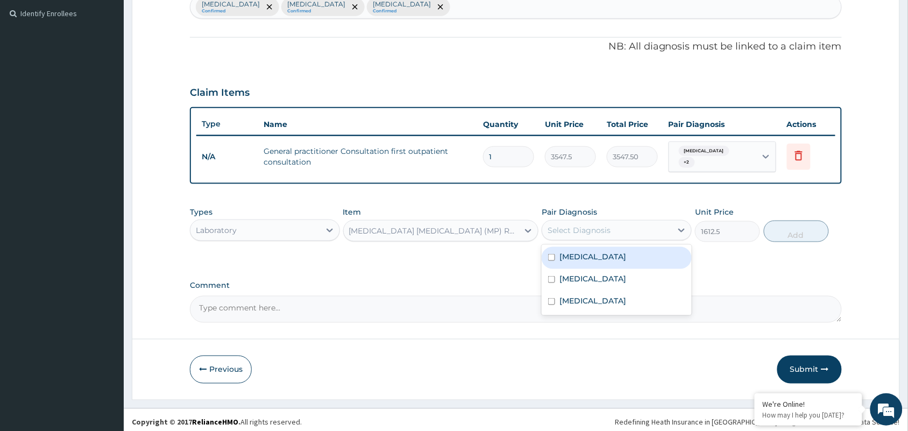
click at [581, 251] on label "[MEDICAL_DATA]" at bounding box center [593, 256] width 67 height 11
checkbox input "true"
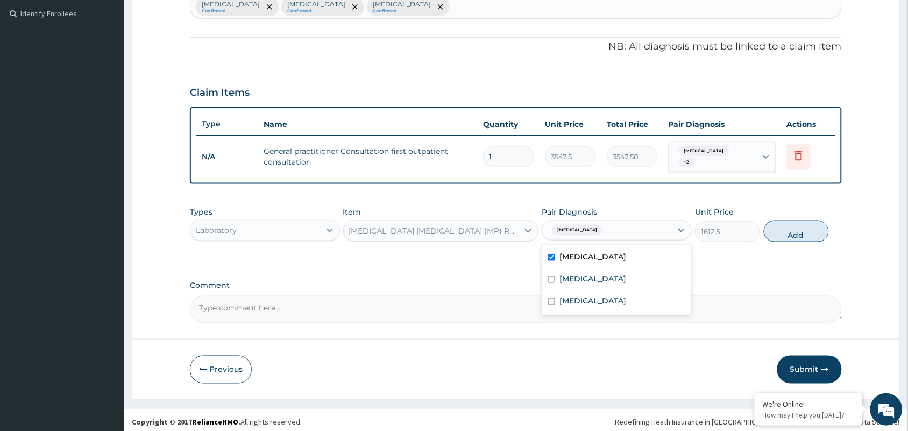
click at [808, 213] on div "Types Laboratory Item [MEDICAL_DATA] [MEDICAL_DATA] (MP) RDT Pair Diagnosis opt…" at bounding box center [516, 224] width 652 height 46
click at [808, 222] on button "Add" at bounding box center [796, 232] width 65 height 22
type input "0"
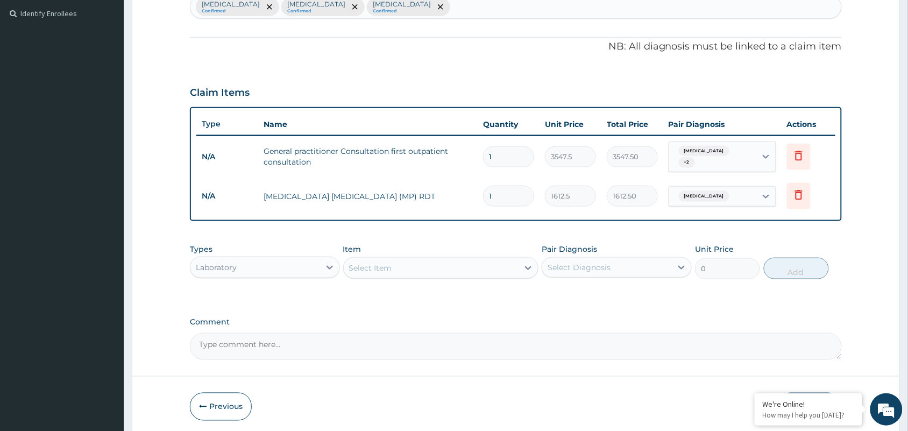
click at [404, 264] on div "Select Item" at bounding box center [431, 267] width 175 height 17
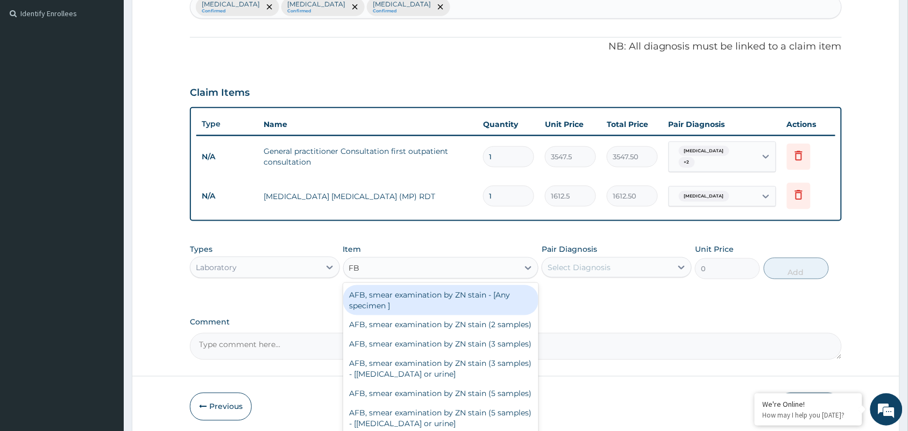
type input "FBC"
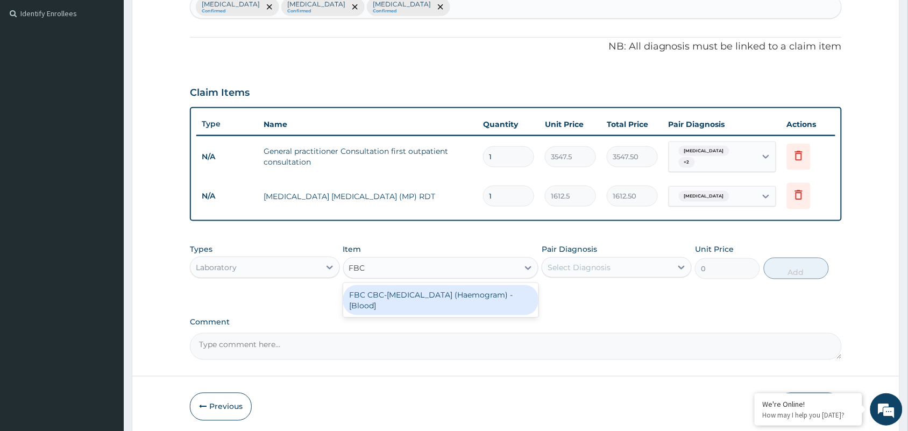
drag, startPoint x: 392, startPoint y: 291, endPoint x: 464, endPoint y: 283, distance: 73.1
click at [393, 291] on div "FBC CBC-[MEDICAL_DATA] (Haemogram) - [Blood]" at bounding box center [441, 300] width 196 height 30
type input "4300"
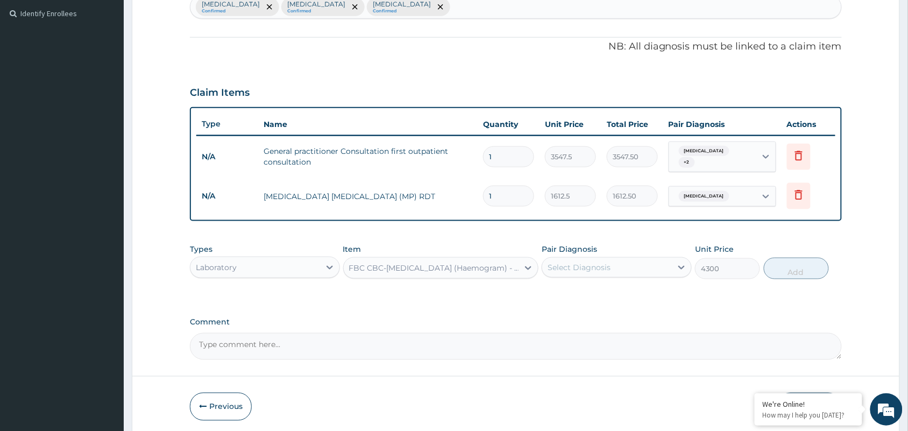
click at [599, 262] on div "Select Diagnosis" at bounding box center [579, 267] width 63 height 11
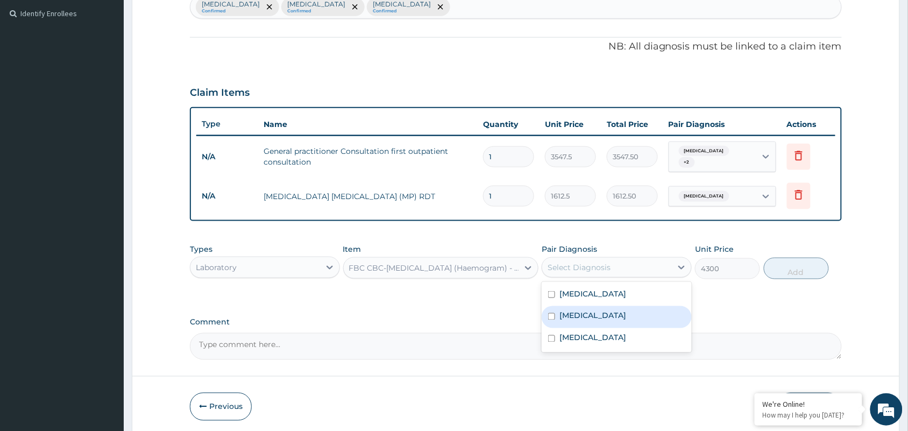
click at [568, 316] on div "[MEDICAL_DATA]" at bounding box center [617, 317] width 150 height 22
checkbox input "true"
drag, startPoint x: 785, startPoint y: 270, endPoint x: 362, endPoint y: 266, distance: 422.5
click at [786, 270] on button "Add" at bounding box center [796, 269] width 65 height 22
type input "0"
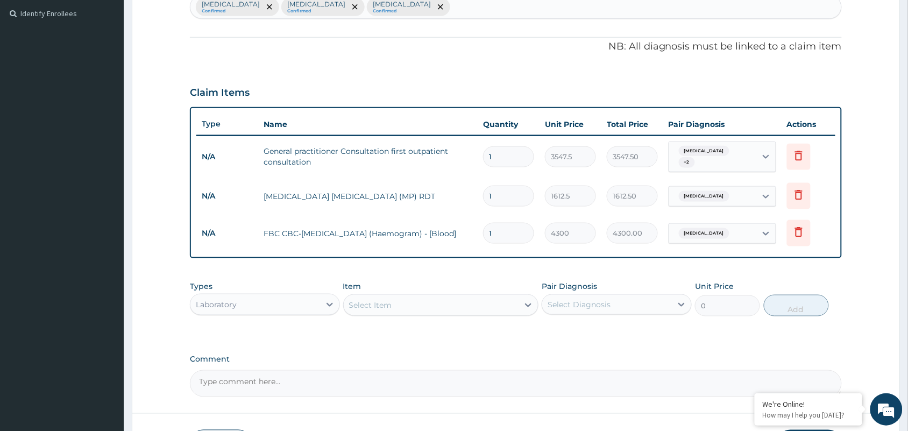
click at [245, 300] on div "Laboratory" at bounding box center [256, 304] width 130 height 17
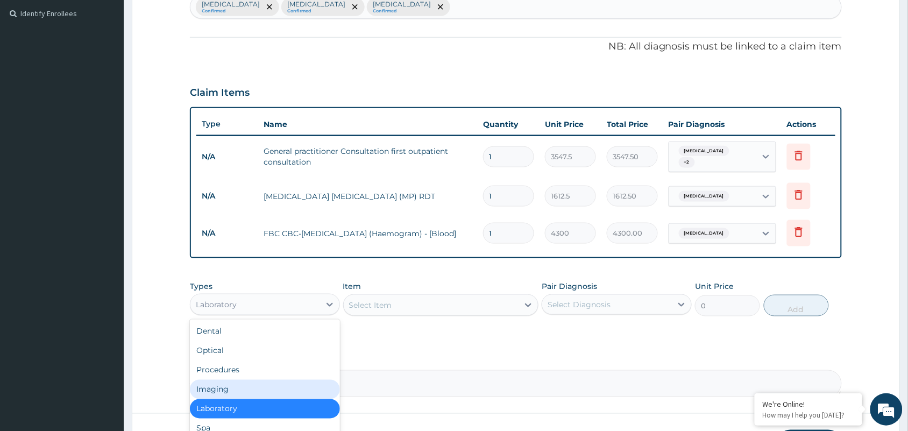
scroll to position [36, 0]
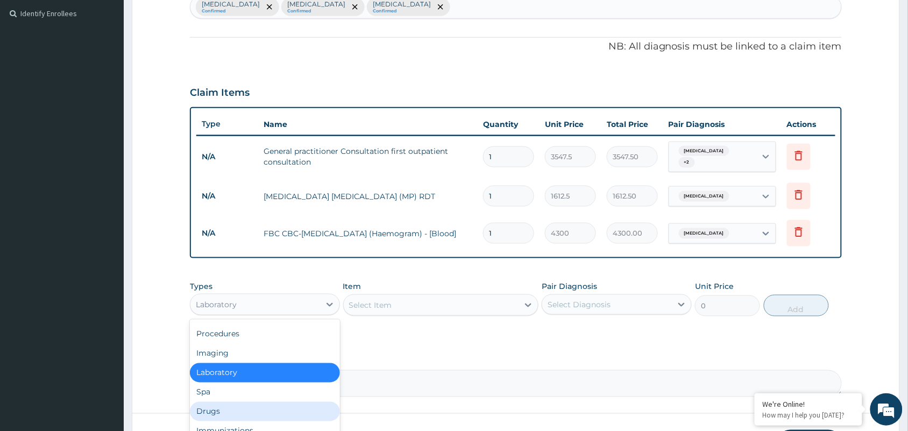
click at [217, 410] on div "Drugs" at bounding box center [265, 411] width 150 height 19
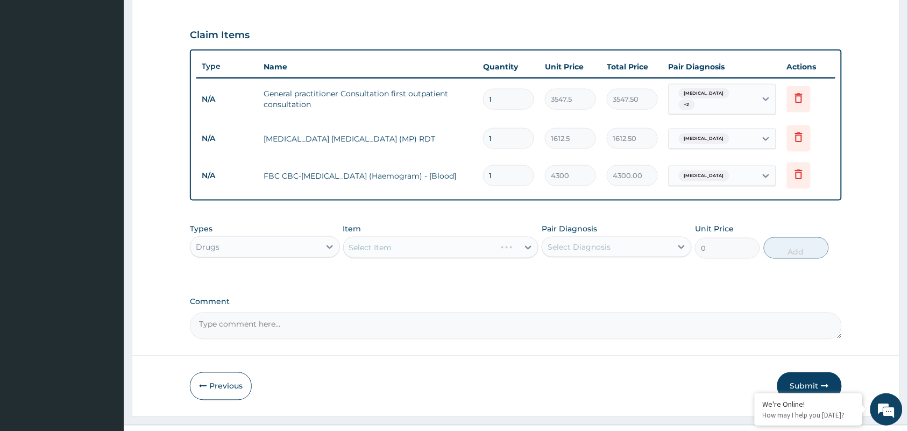
scroll to position [368, 0]
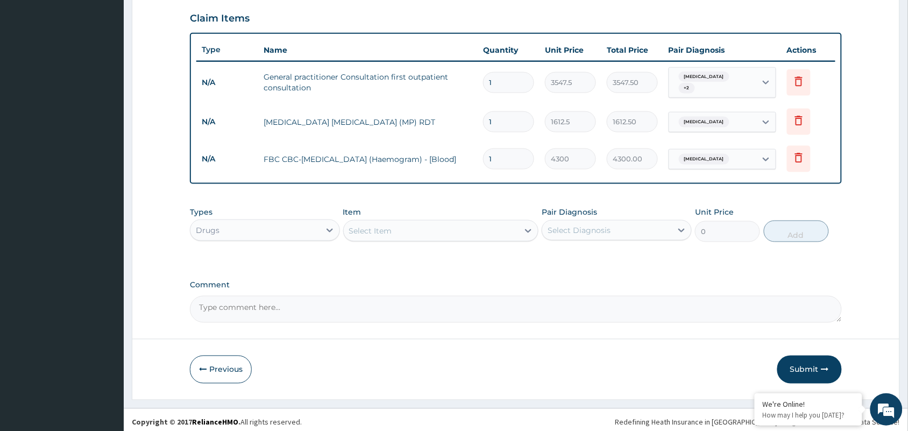
click at [370, 228] on div "Select Item" at bounding box center [370, 231] width 43 height 11
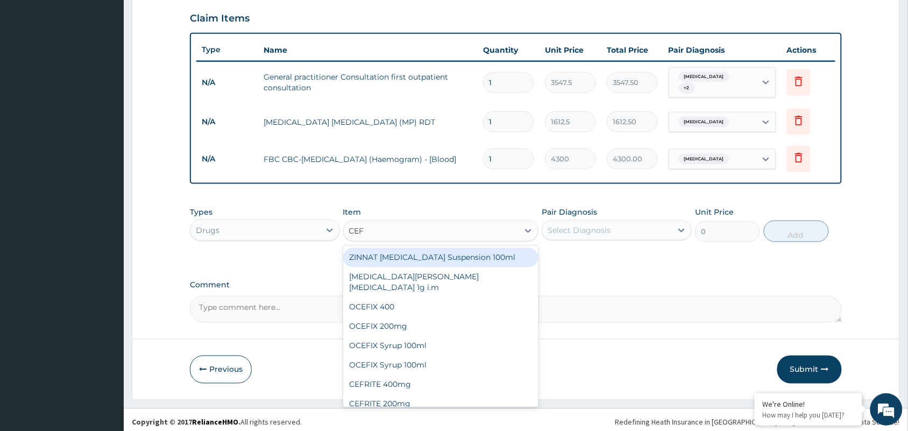
type input "CEFT"
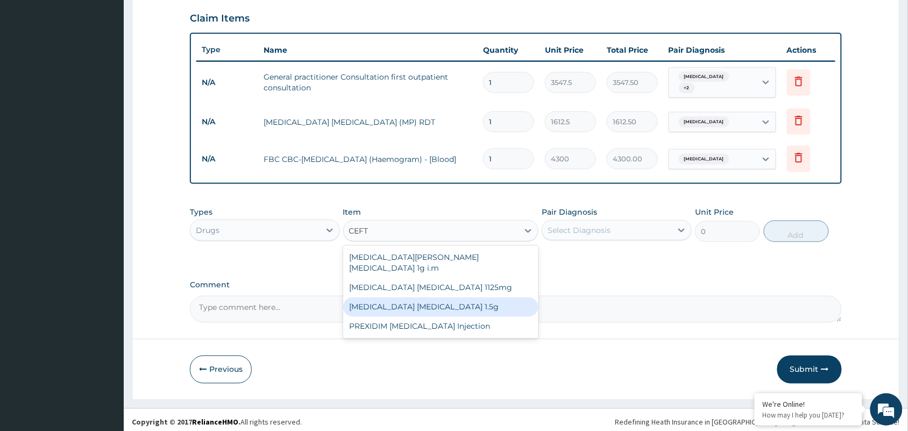
click at [437, 298] on div "[MEDICAL_DATA] [MEDICAL_DATA] 1.5g" at bounding box center [441, 307] width 196 height 19
type input "1419"
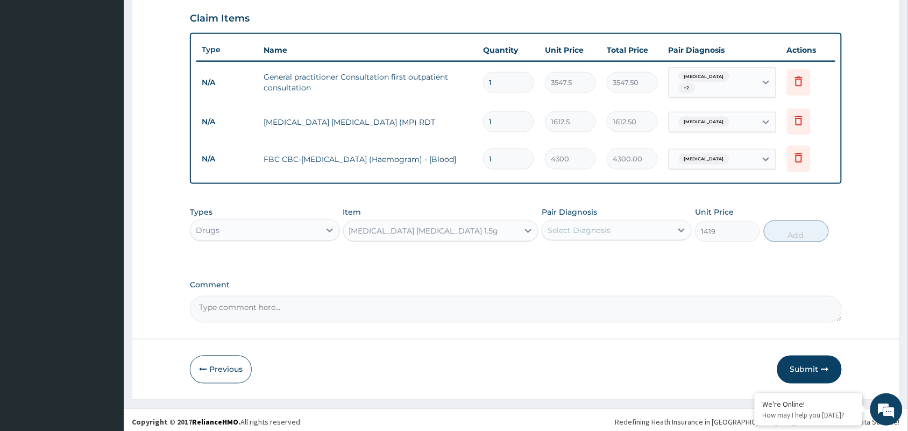
click at [618, 227] on div "Select Diagnosis" at bounding box center [608, 230] width 130 height 17
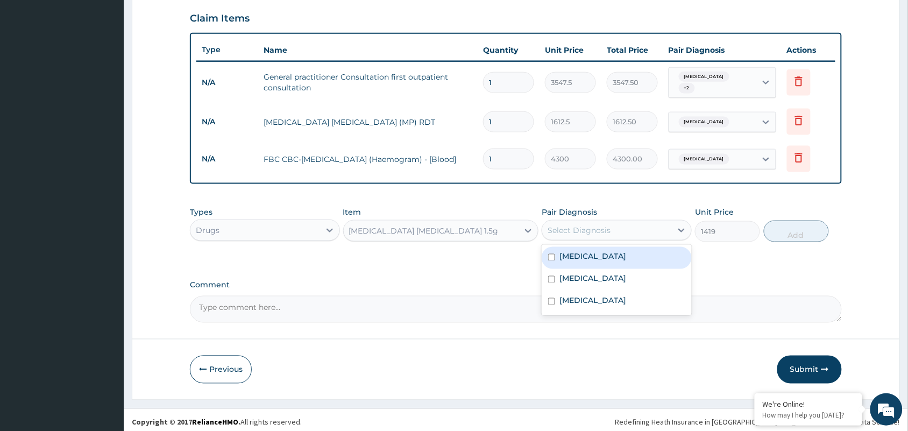
click at [588, 253] on label "[MEDICAL_DATA]" at bounding box center [593, 256] width 67 height 11
checkbox input "true"
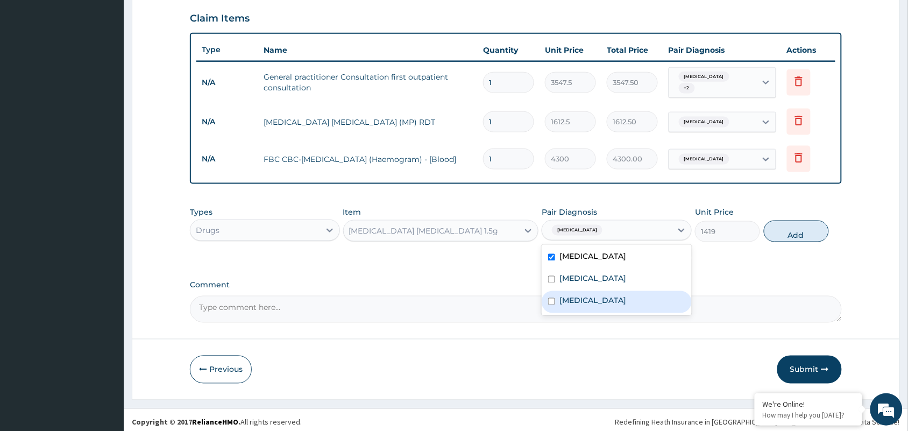
click at [584, 295] on label "[MEDICAL_DATA]" at bounding box center [593, 300] width 67 height 11
checkbox input "true"
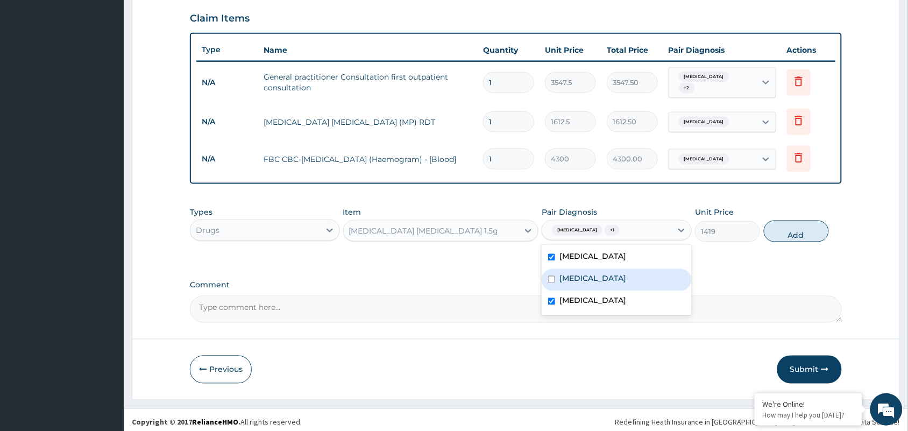
click at [572, 276] on label "[MEDICAL_DATA]" at bounding box center [593, 278] width 67 height 11
checkbox input "true"
click at [566, 251] on label "[MEDICAL_DATA]" at bounding box center [593, 256] width 67 height 11
checkbox input "false"
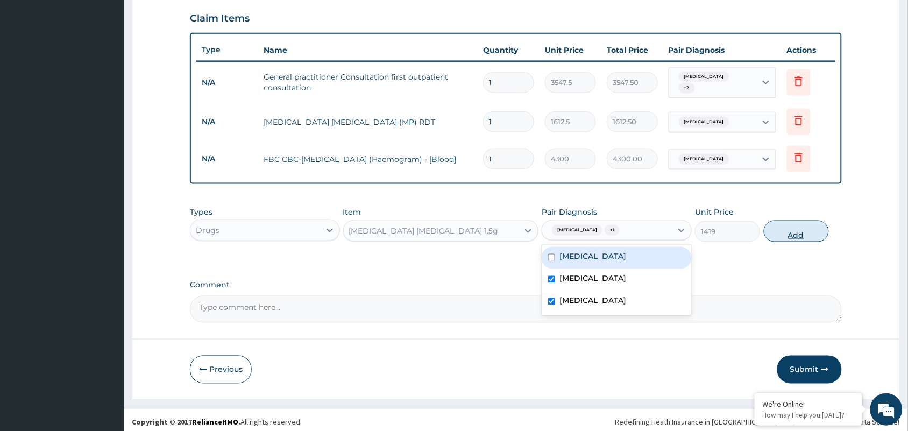
click at [806, 225] on button "Add" at bounding box center [796, 232] width 65 height 22
type input "0"
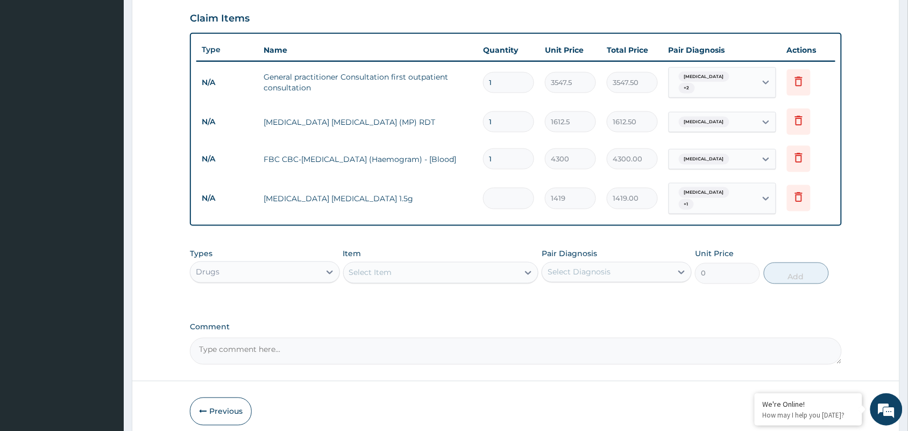
type input "0.00"
type input "2"
type input "2838.00"
type input "2"
click at [399, 266] on div "Select Item" at bounding box center [431, 272] width 175 height 17
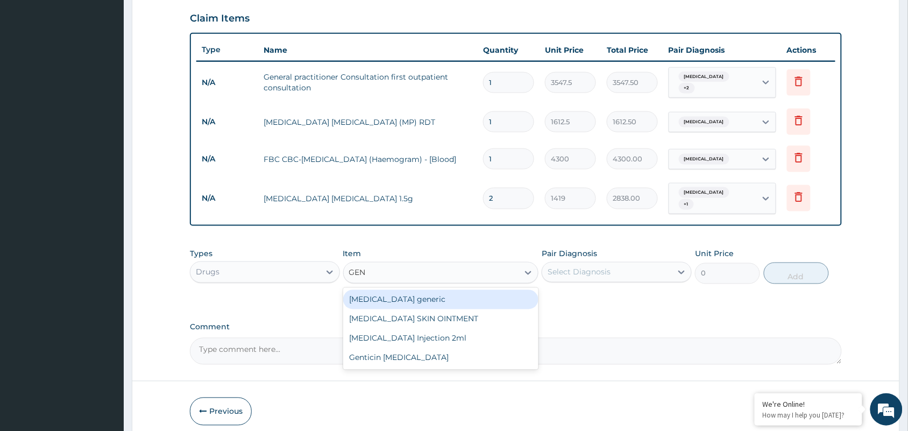
type input "GENT"
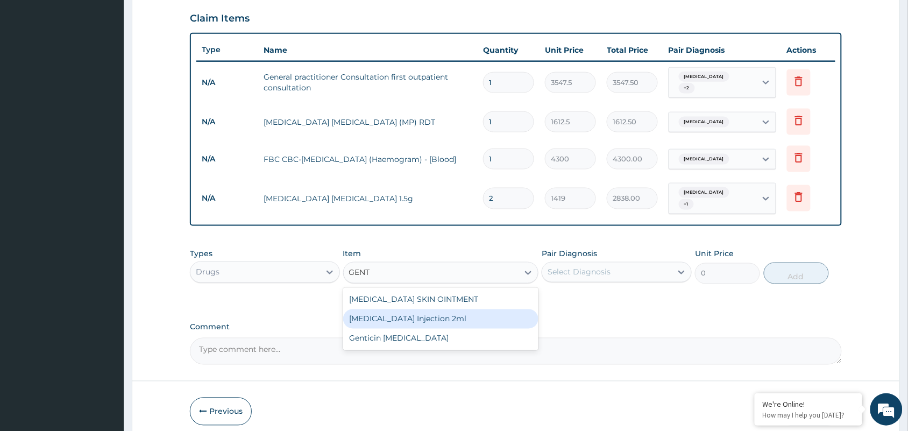
drag, startPoint x: 415, startPoint y: 312, endPoint x: 515, endPoint y: 286, distance: 103.0
click at [415, 311] on div "[MEDICAL_DATA] Injection 2ml" at bounding box center [441, 318] width 196 height 19
type input "331.1"
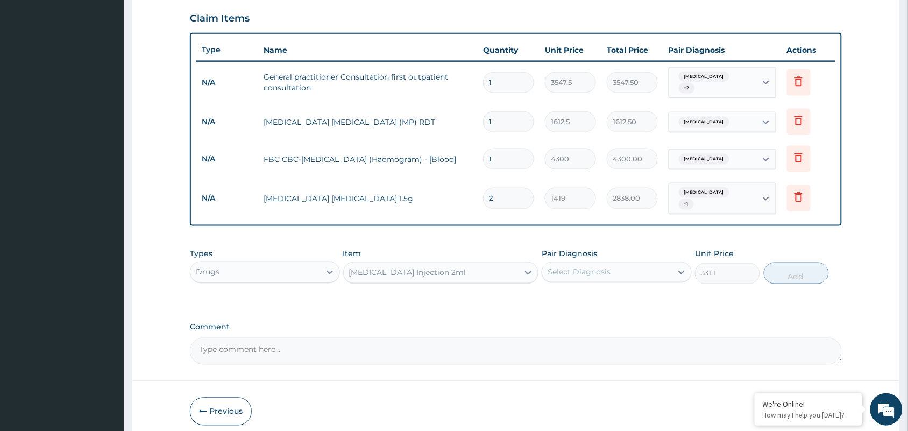
click at [564, 273] on div "Select Diagnosis" at bounding box center [608, 272] width 130 height 17
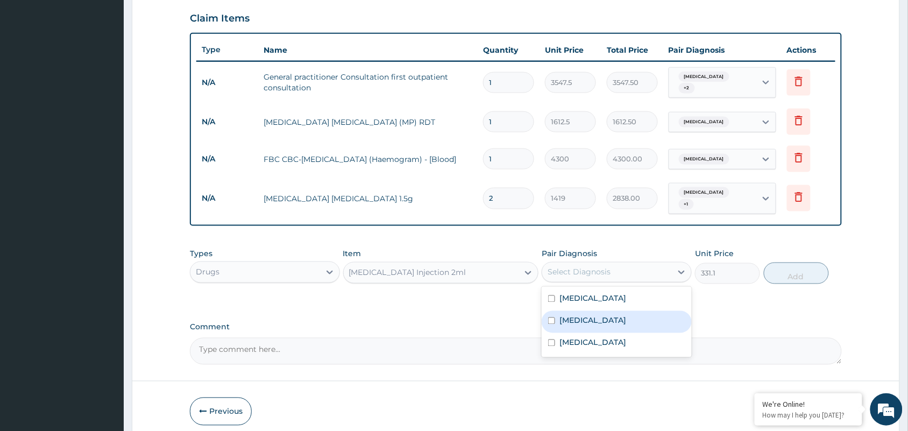
click at [585, 311] on div "[MEDICAL_DATA]" at bounding box center [617, 322] width 150 height 22
checkbox input "true"
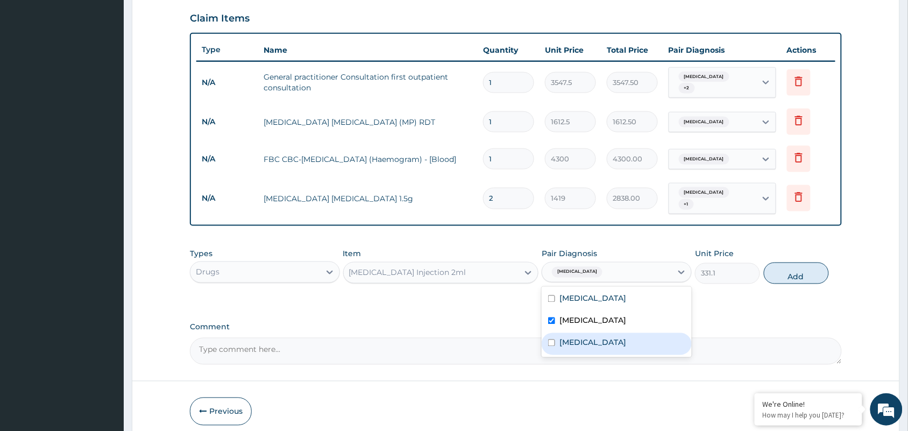
click at [628, 345] on div "[MEDICAL_DATA]" at bounding box center [617, 344] width 150 height 22
checkbox input "true"
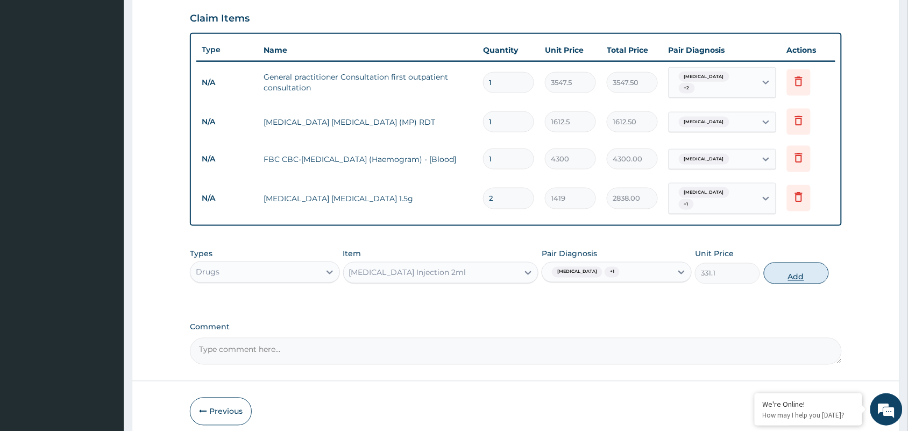
click at [772, 276] on button "Add" at bounding box center [796, 274] width 65 height 22
type input "0"
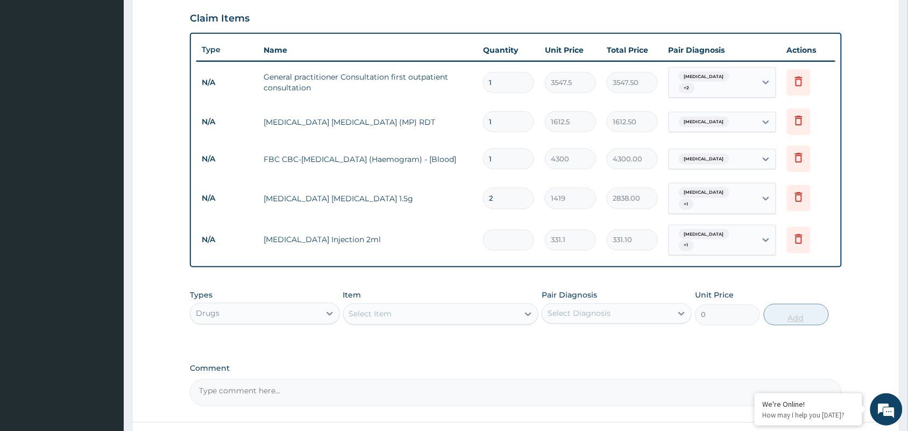
type input "0.00"
type input "2"
type input "662.20"
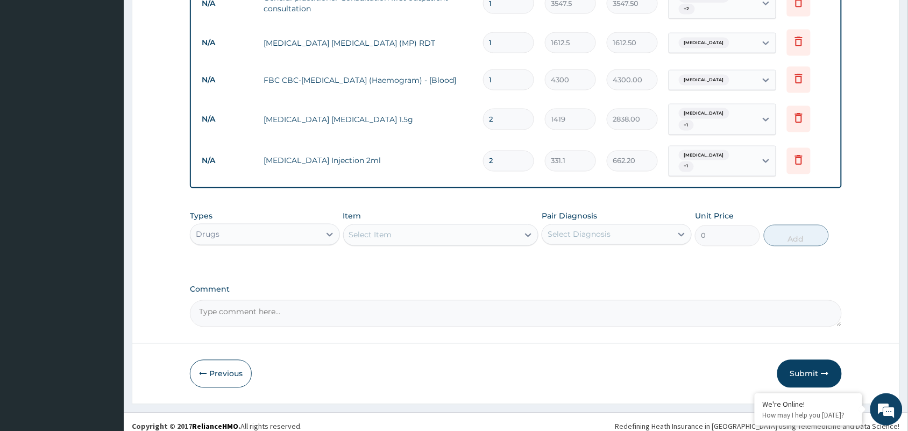
type input "2"
click at [361, 230] on div "Select Item" at bounding box center [370, 235] width 43 height 11
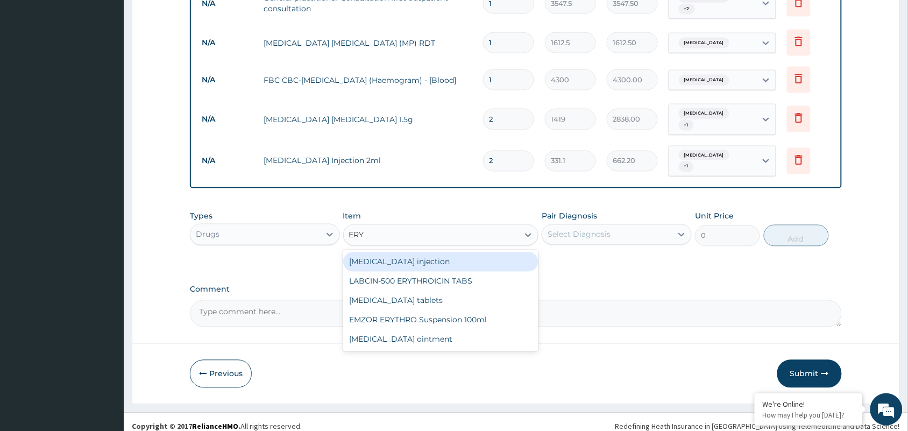
type input "ERYT"
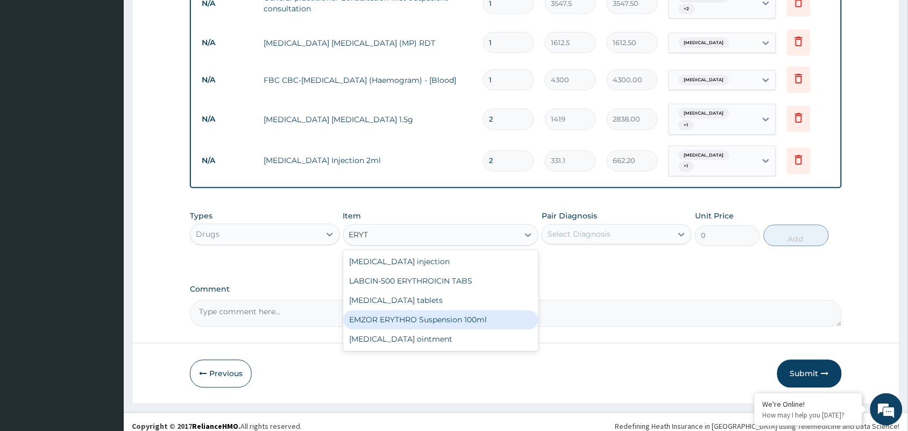
click at [444, 311] on div "EMZOR ERYTHRO Suspension 100ml" at bounding box center [441, 320] width 196 height 19
type input "2601.5"
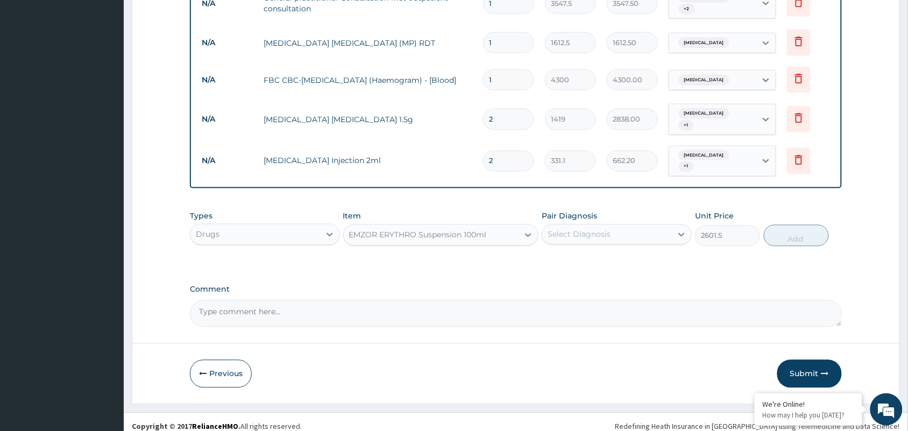
click at [573, 230] on div "Select Diagnosis" at bounding box center [608, 234] width 130 height 17
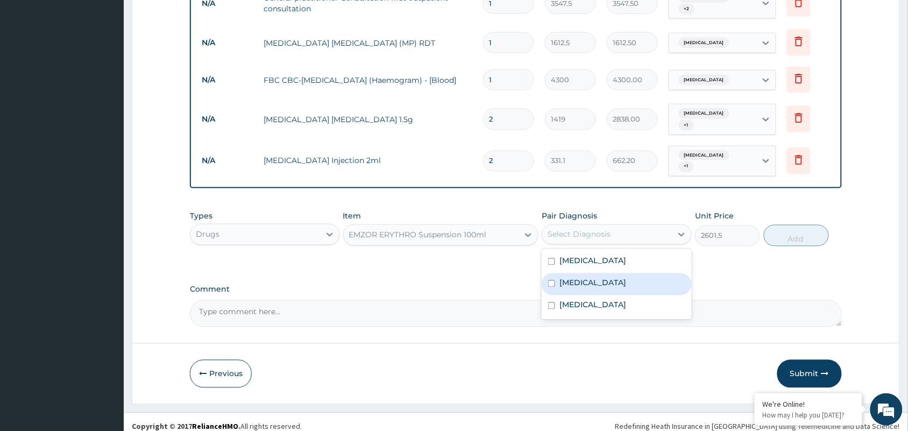
click at [576, 284] on div "[MEDICAL_DATA]" at bounding box center [617, 284] width 150 height 22
checkbox input "true"
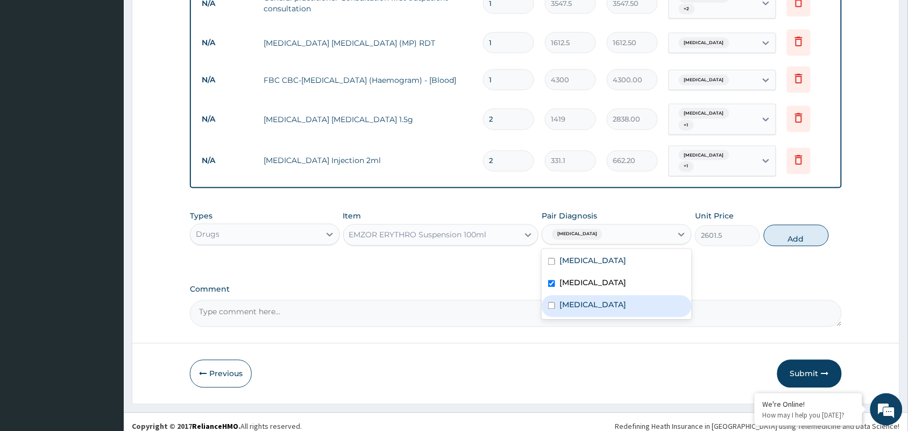
click at [582, 300] on label "[MEDICAL_DATA]" at bounding box center [593, 305] width 67 height 11
checkbox input "true"
click at [573, 278] on label "[MEDICAL_DATA]" at bounding box center [593, 283] width 67 height 11
checkbox input "false"
click at [795, 233] on button "Add" at bounding box center [796, 236] width 65 height 22
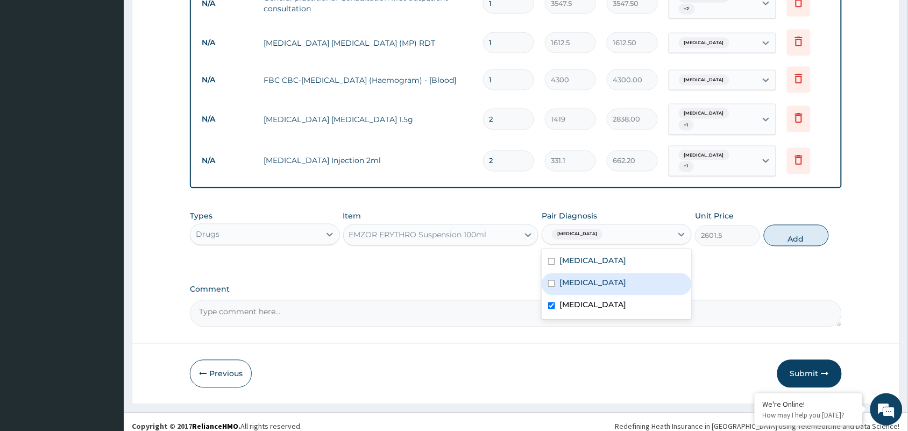
type input "0"
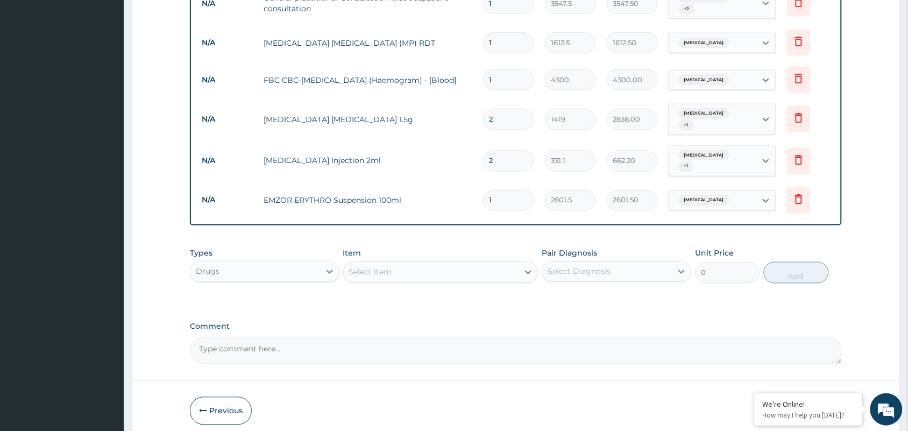
click at [361, 267] on div "Select Item" at bounding box center [370, 272] width 43 height 11
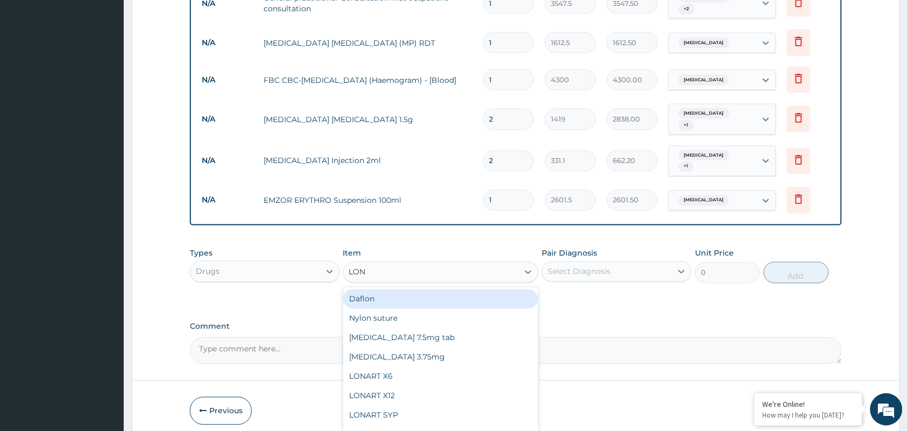
type input "[PERSON_NAME]"
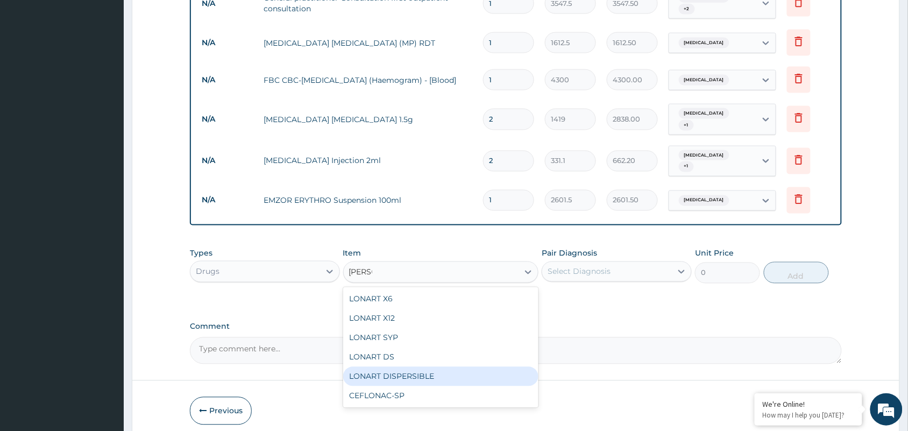
click at [388, 370] on div "LONART DISPERSIBLE" at bounding box center [441, 376] width 196 height 19
type input "112.3375"
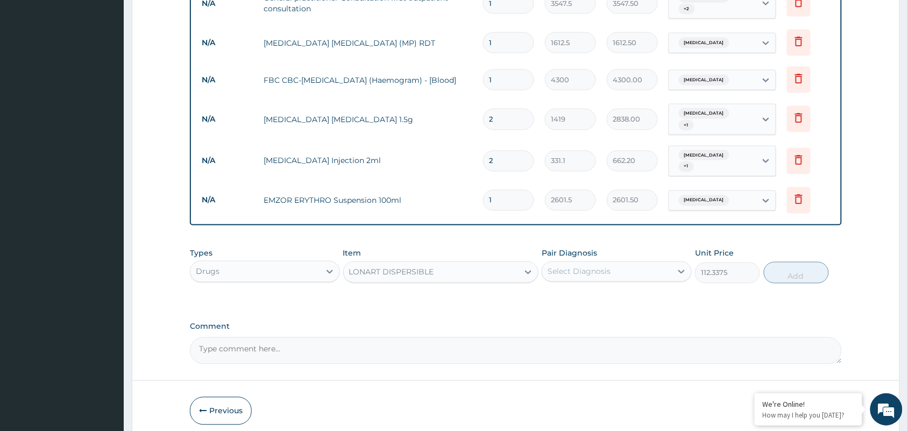
click at [611, 263] on div "Select Diagnosis" at bounding box center [608, 271] width 130 height 17
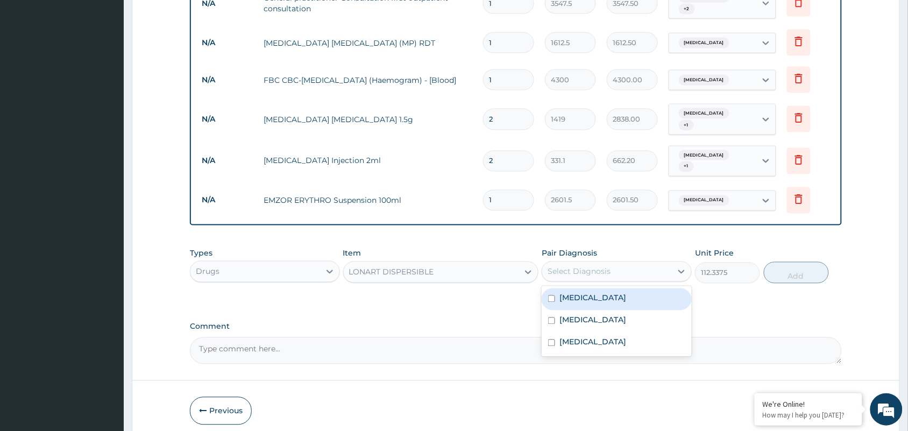
click at [597, 290] on div "[MEDICAL_DATA]" at bounding box center [617, 299] width 150 height 22
checkbox input "true"
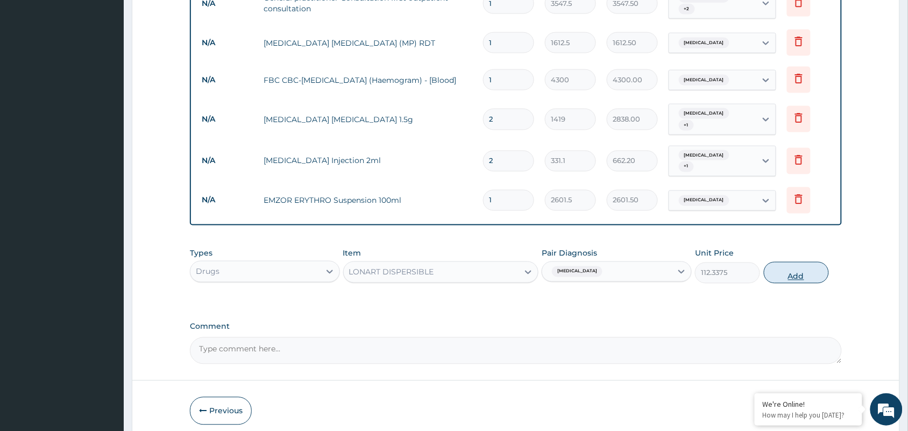
click at [800, 262] on button "Add" at bounding box center [796, 273] width 65 height 22
type input "0"
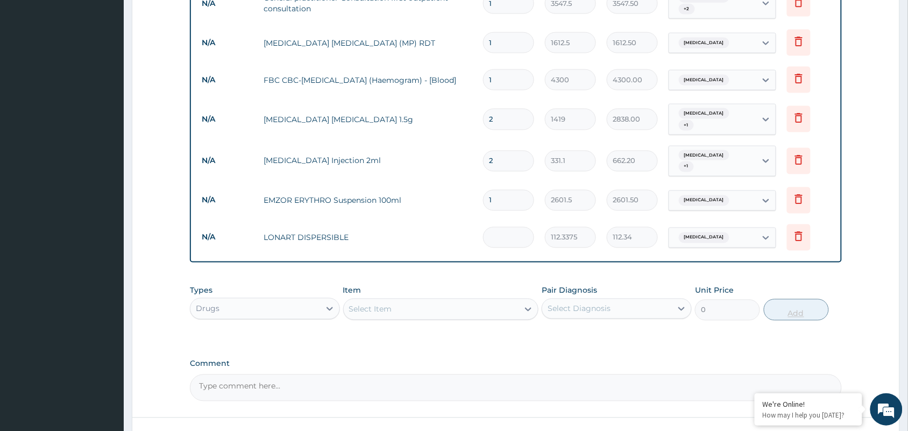
type input "0.00"
type input "6"
type input "674.03"
type input "6"
click at [424, 302] on div "Select Item" at bounding box center [431, 309] width 175 height 17
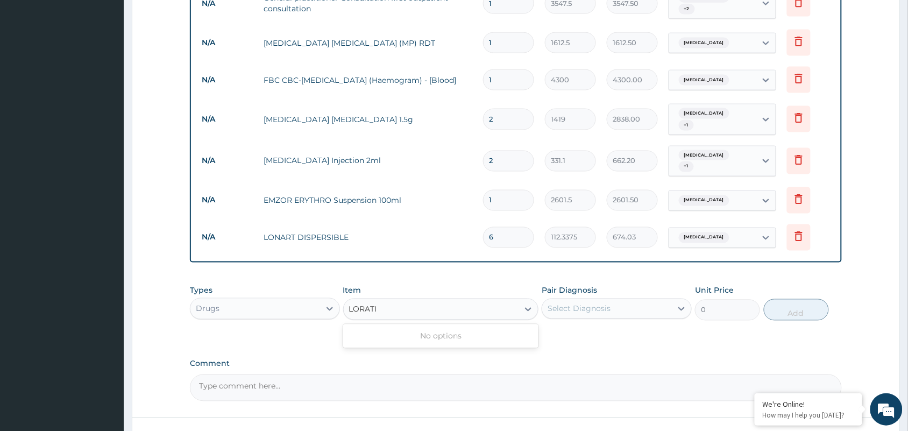
type input "LORAT"
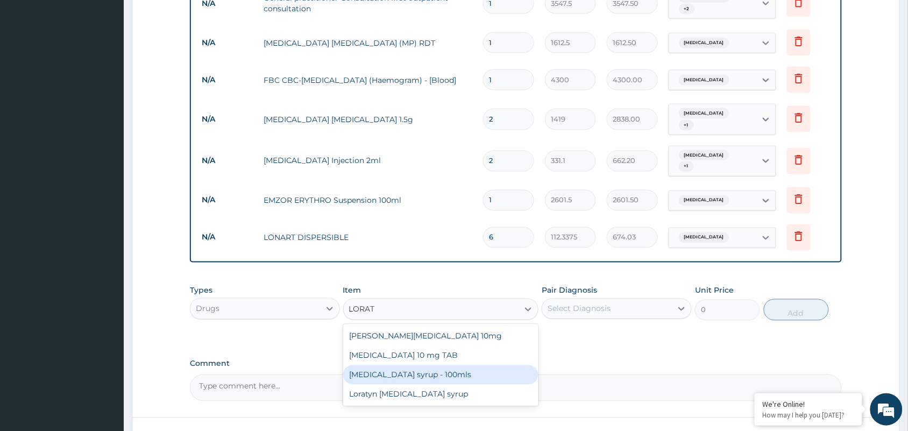
click at [426, 365] on div "[MEDICAL_DATA] syrup - 100mls" at bounding box center [441, 374] width 196 height 19
type input "1182.5"
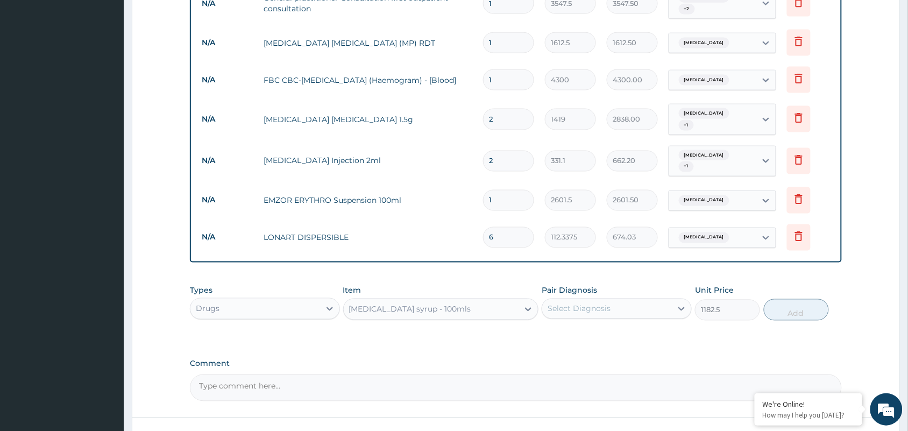
click at [605, 304] on div "Select Diagnosis" at bounding box center [579, 309] width 63 height 11
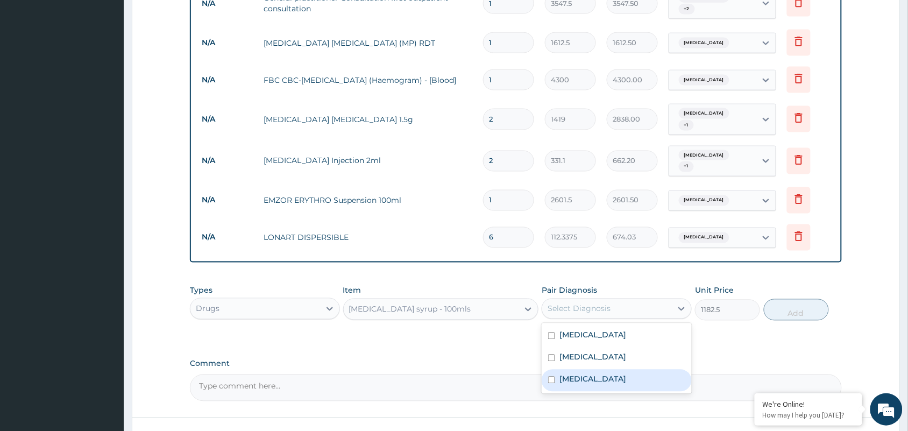
drag, startPoint x: 580, startPoint y: 374, endPoint x: 732, endPoint y: 327, distance: 159.5
click at [580, 375] on label "[MEDICAL_DATA]" at bounding box center [593, 379] width 67 height 11
checkbox input "true"
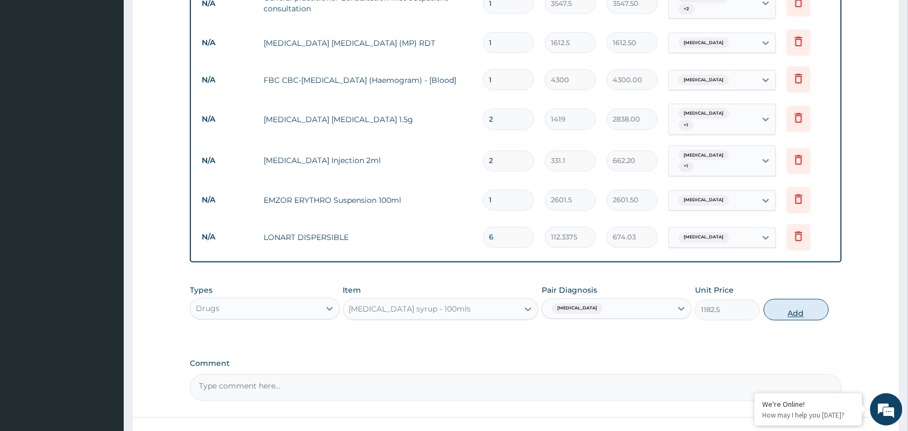
click at [815, 299] on button "Add" at bounding box center [796, 310] width 65 height 22
type input "0"
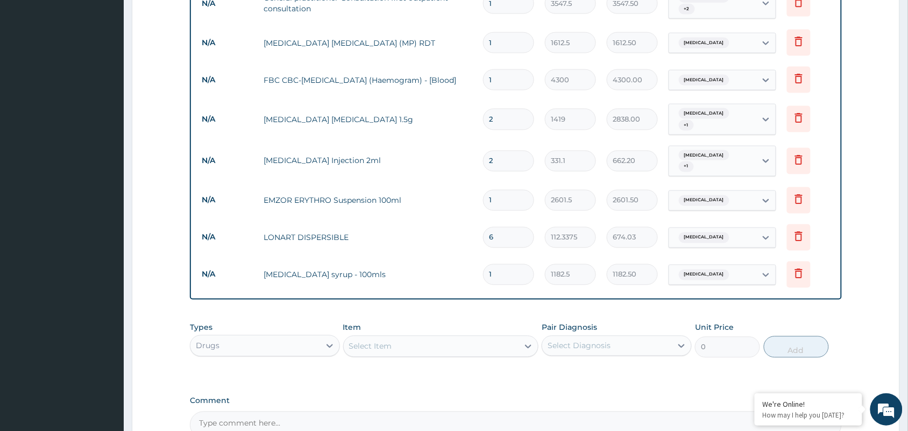
click at [436, 338] on div "Select Item" at bounding box center [431, 346] width 175 height 17
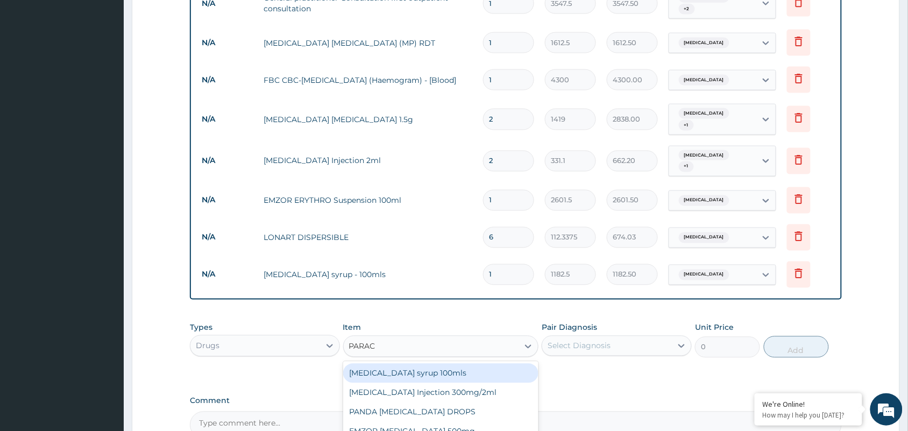
type input "PARACE"
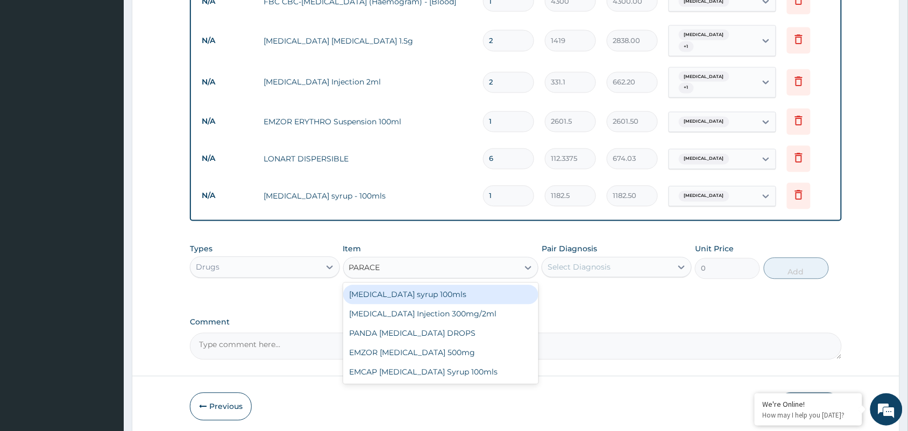
scroll to position [558, 0]
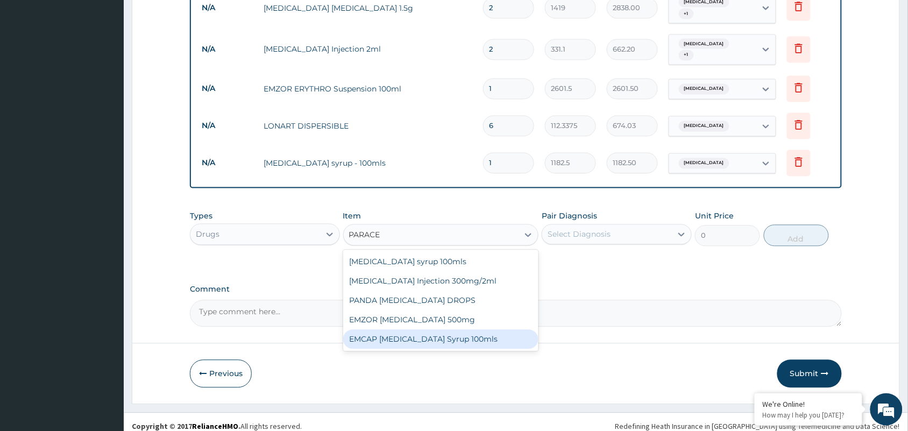
click at [412, 330] on div "EMCAP [MEDICAL_DATA] Syrup 100mls" at bounding box center [441, 339] width 196 height 19
type input "591.25"
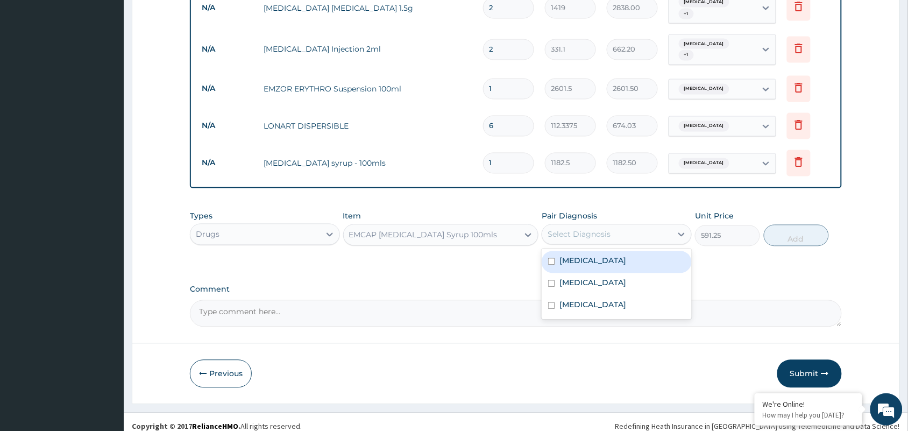
click at [570, 229] on div "Select Diagnosis" at bounding box center [579, 234] width 63 height 11
click at [566, 251] on div "[MEDICAL_DATA]" at bounding box center [617, 262] width 150 height 22
checkbox input "true"
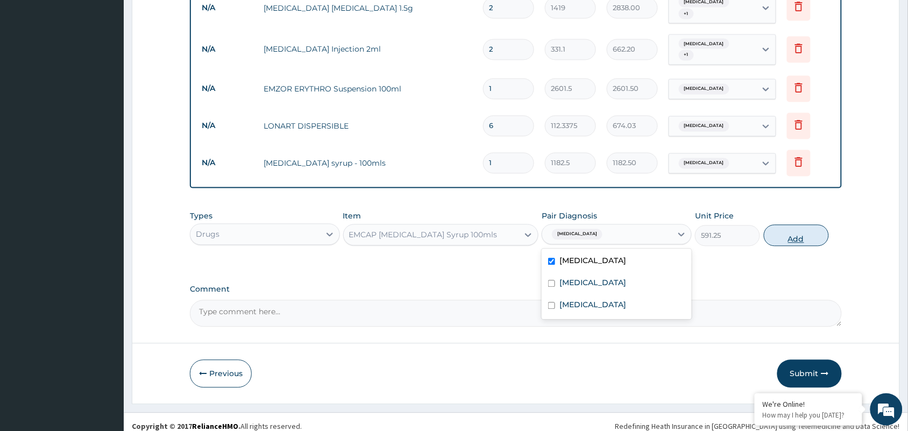
click at [792, 229] on button "Add" at bounding box center [796, 236] width 65 height 22
type input "0"
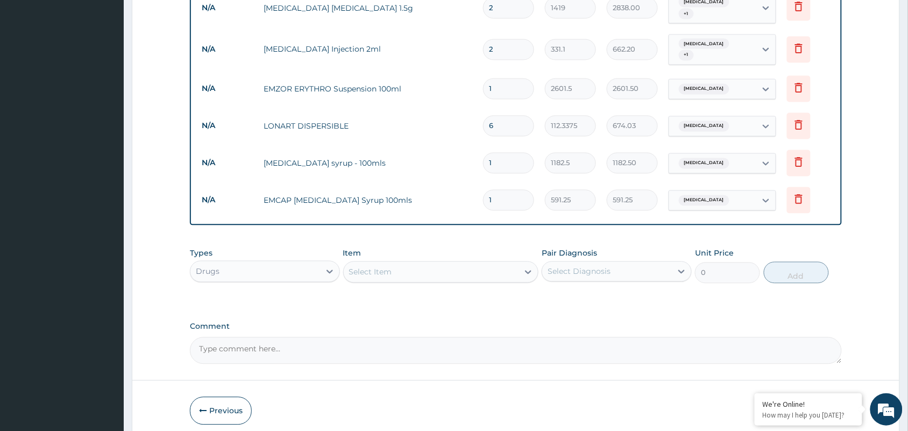
click at [392, 267] on div "Select Item" at bounding box center [370, 272] width 43 height 11
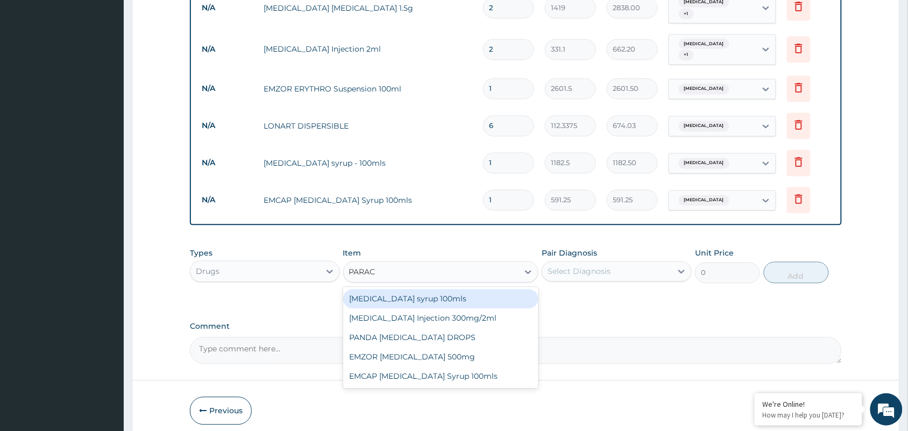
type input "PARACE"
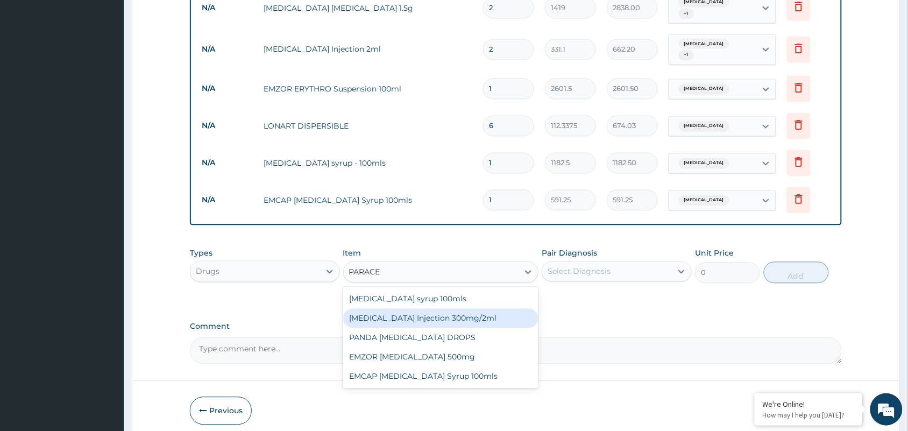
click at [456, 309] on div "[MEDICAL_DATA] Injection 300mg/2ml" at bounding box center [441, 318] width 196 height 19
type input "260.15"
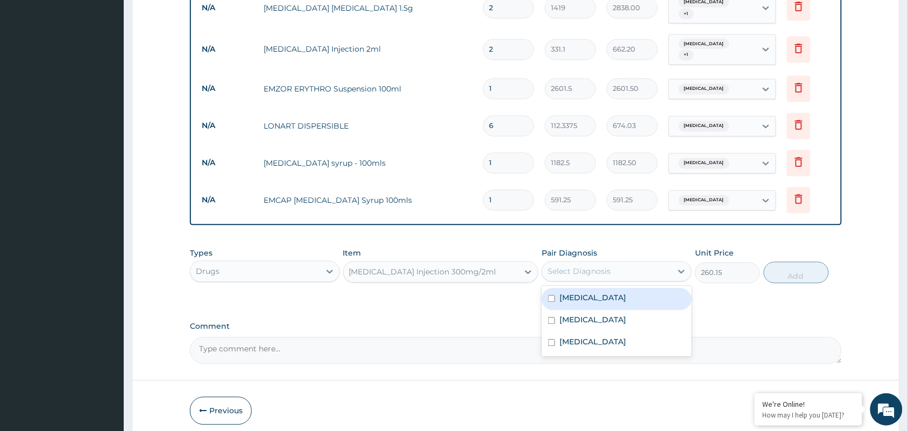
click at [612, 265] on div "Select Diagnosis" at bounding box center [608, 271] width 130 height 17
click at [558, 291] on div "[MEDICAL_DATA]" at bounding box center [617, 299] width 150 height 22
checkbox input "true"
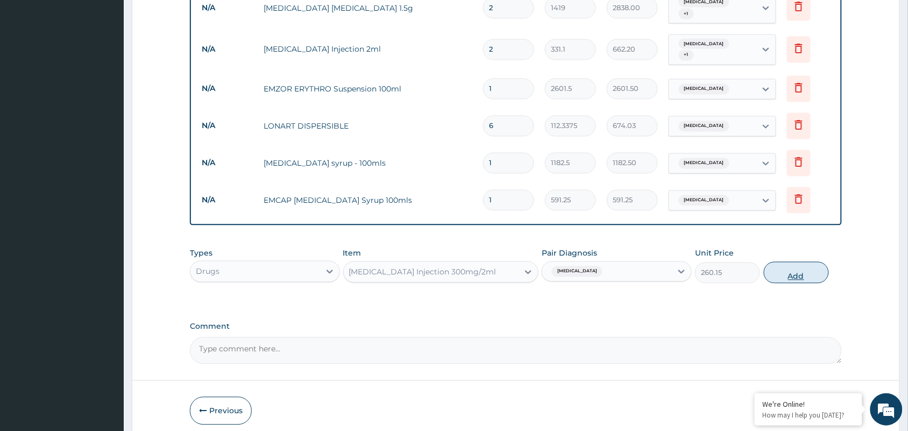
click at [785, 266] on button "Add" at bounding box center [796, 273] width 65 height 22
type input "0"
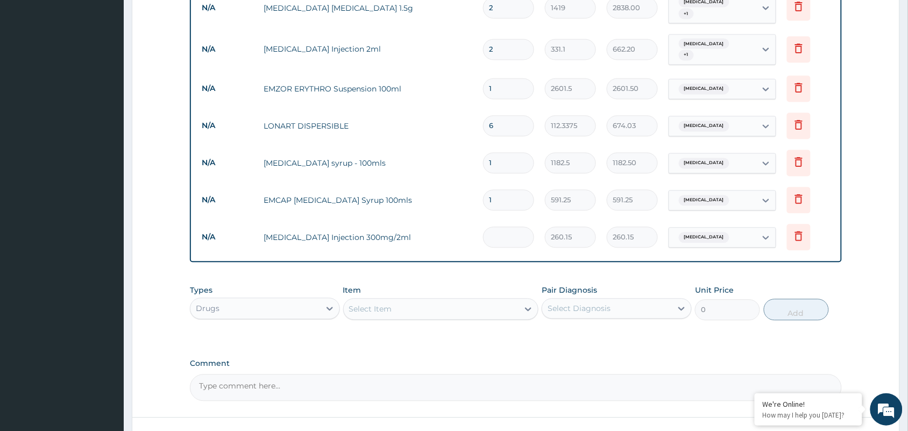
type input "0.00"
type input "2"
type input "520.30"
type input "0.00"
type input "1"
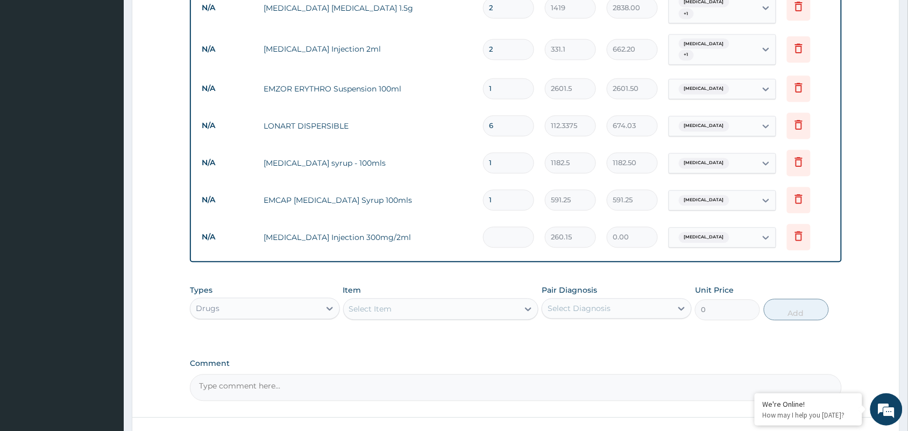
type input "260.15"
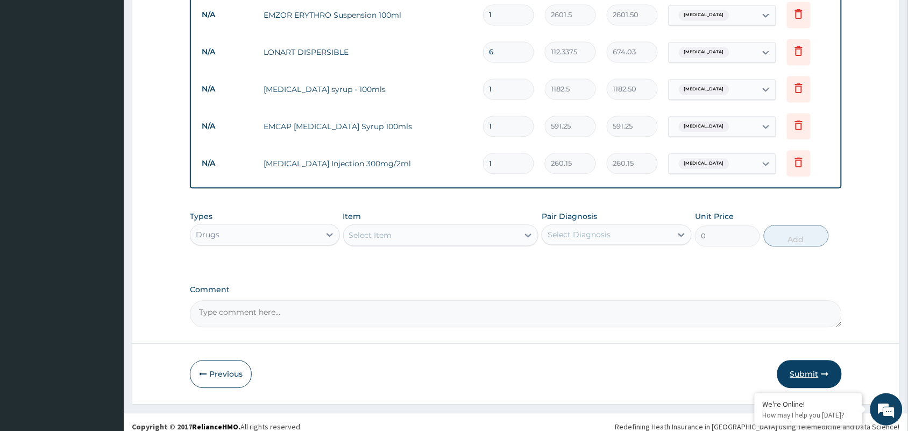
click at [802, 373] on button "Submit" at bounding box center [810, 374] width 65 height 28
